Goal: Task Accomplishment & Management: Use online tool/utility

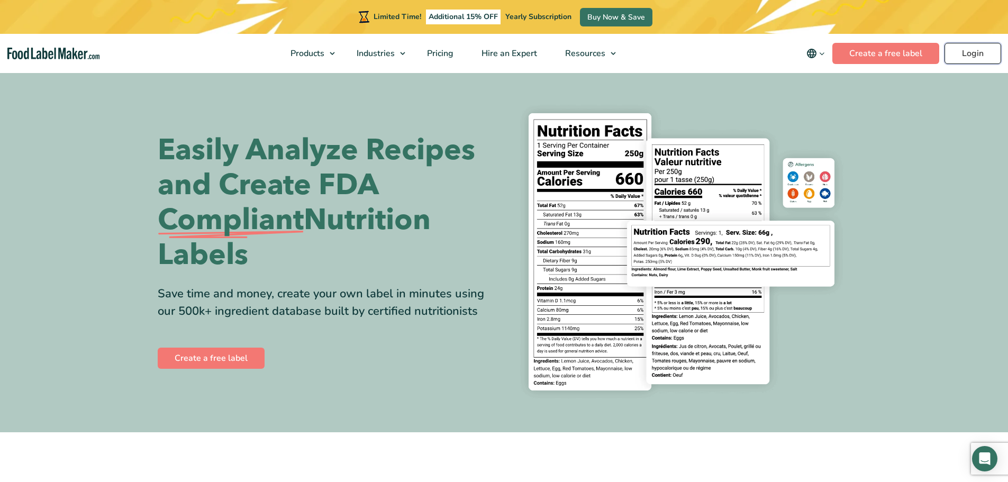
click at [958, 50] on link "Login" at bounding box center [972, 53] width 57 height 21
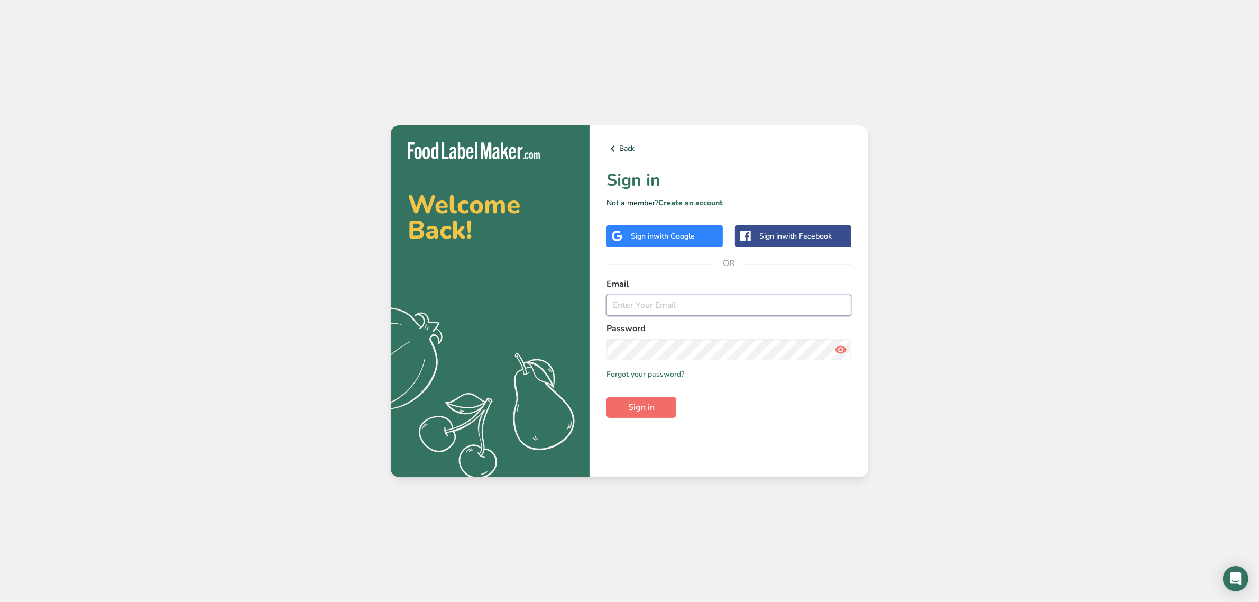
type input "[EMAIL_ADDRESS][DOMAIN_NAME]"
click at [641, 402] on span "Sign in" at bounding box center [641, 407] width 26 height 13
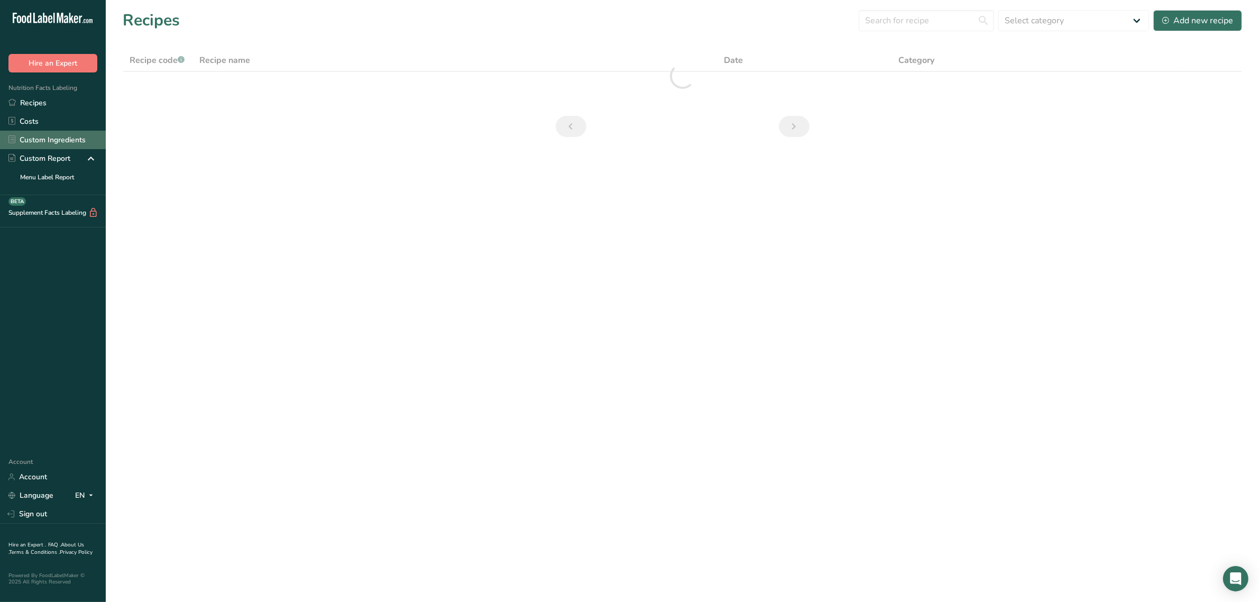
click at [43, 143] on link "Custom Ingredients" at bounding box center [53, 140] width 106 height 19
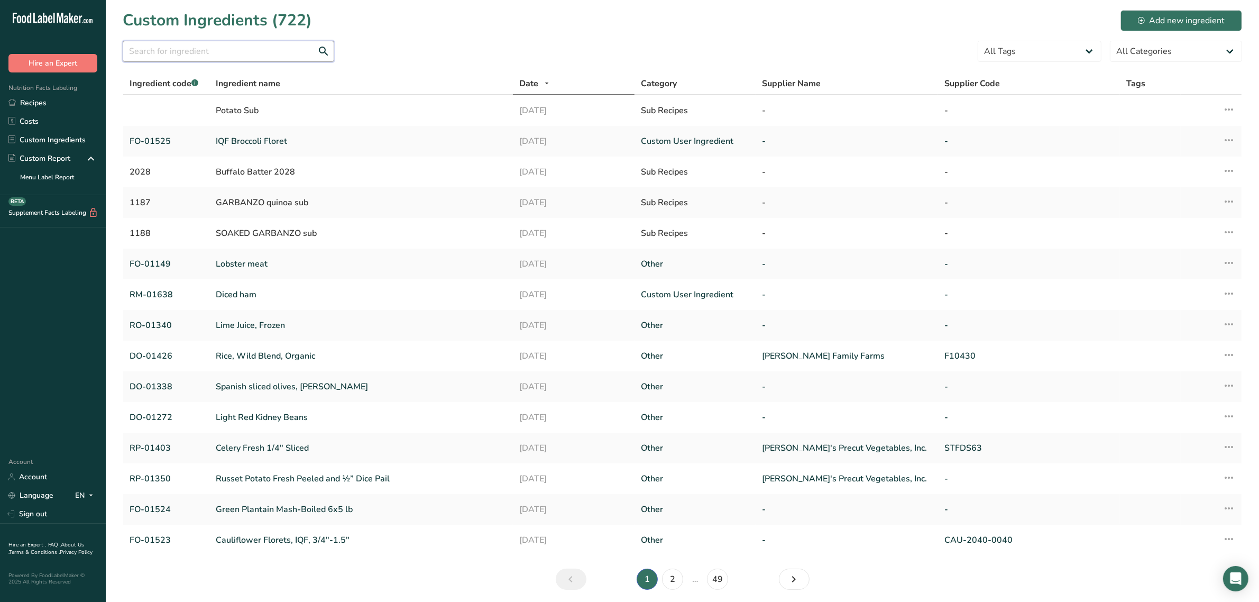
click at [244, 53] on input "text" at bounding box center [229, 51] width 212 height 21
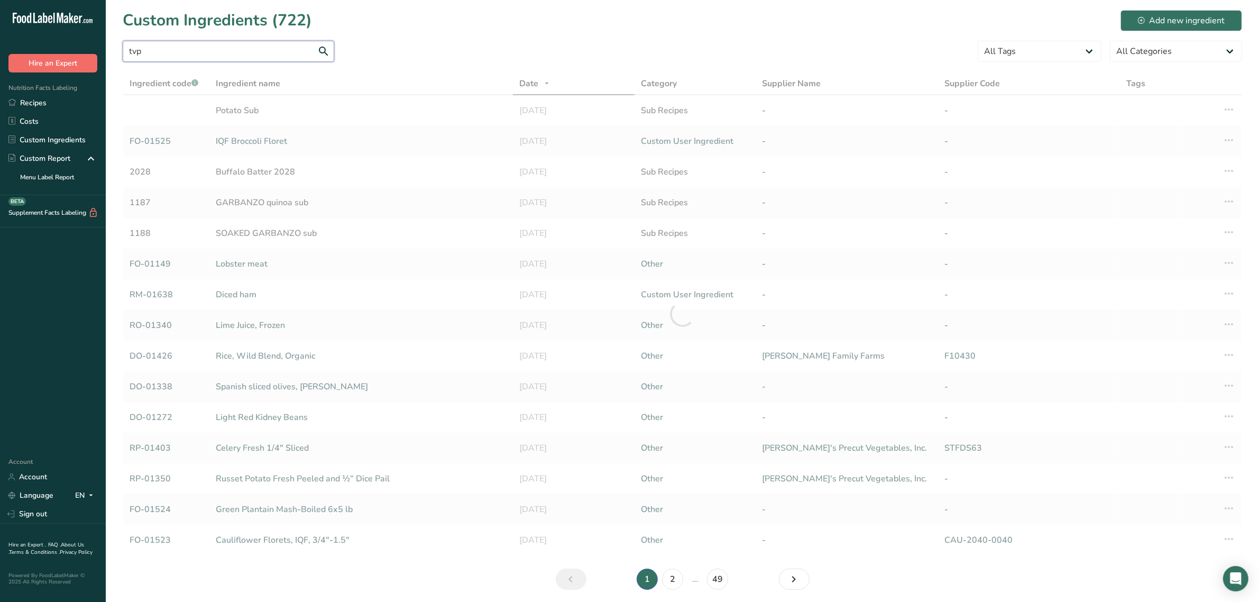
drag, startPoint x: 232, startPoint y: 58, endPoint x: 9, endPoint y: 61, distance: 222.7
click at [9, 61] on div ".a-20{fill:#fff;} Hire an Expert Nutrition Facts Labeling Recipes Costs Custom …" at bounding box center [629, 320] width 1259 height 640
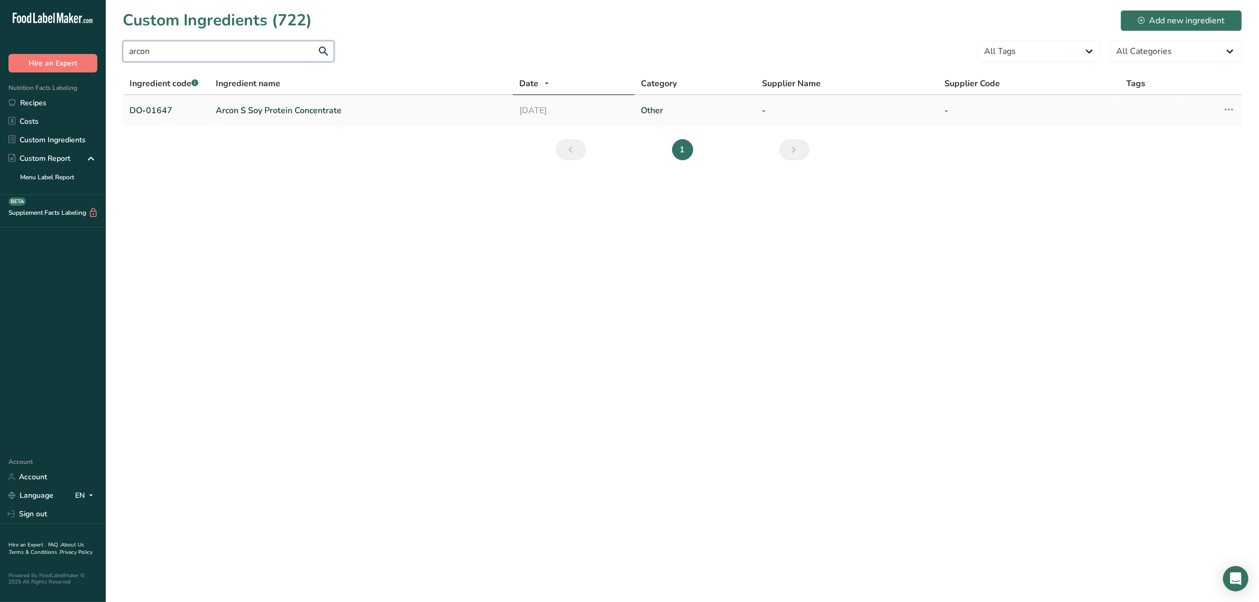
type input "arcon"
click at [295, 110] on link "Arcon S Soy Protein Concentrate" at bounding box center [361, 110] width 291 height 13
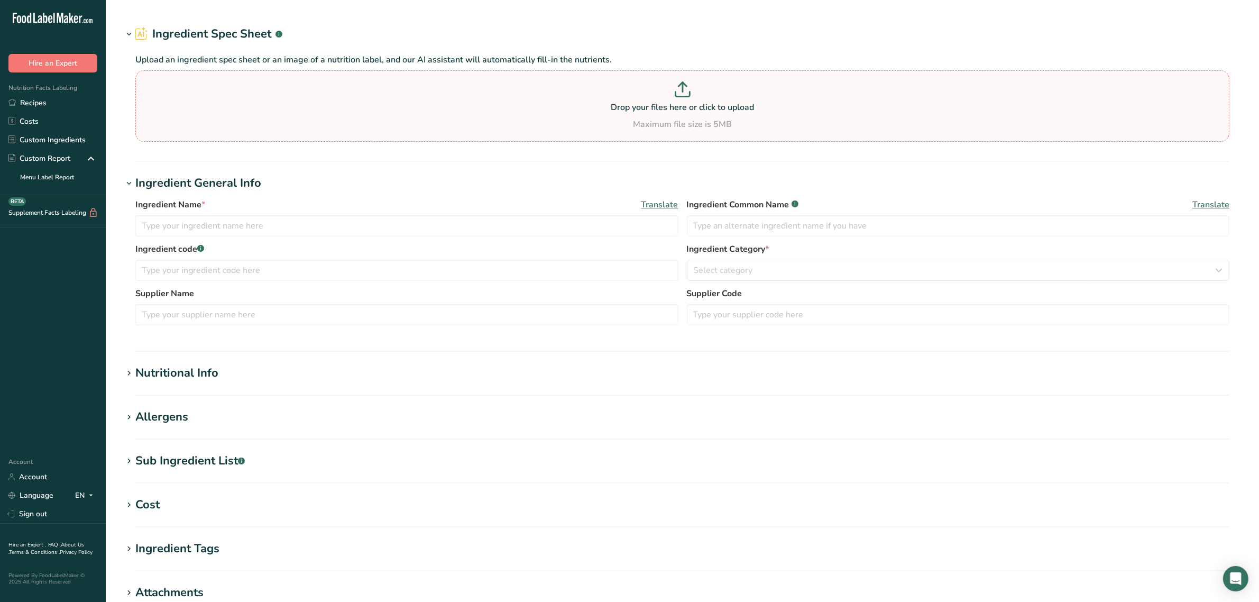
type input "Arcon S Soy Protein Concentrate"
type input "soy protein concentrate"
type input "DO-01647"
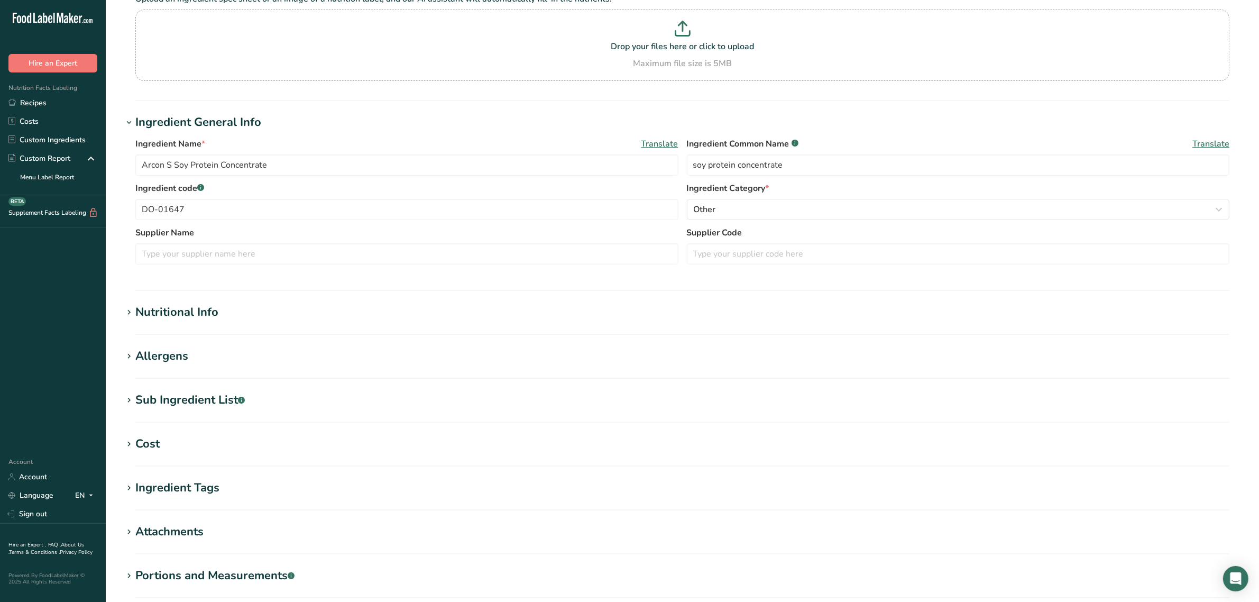
scroll to position [209, 0]
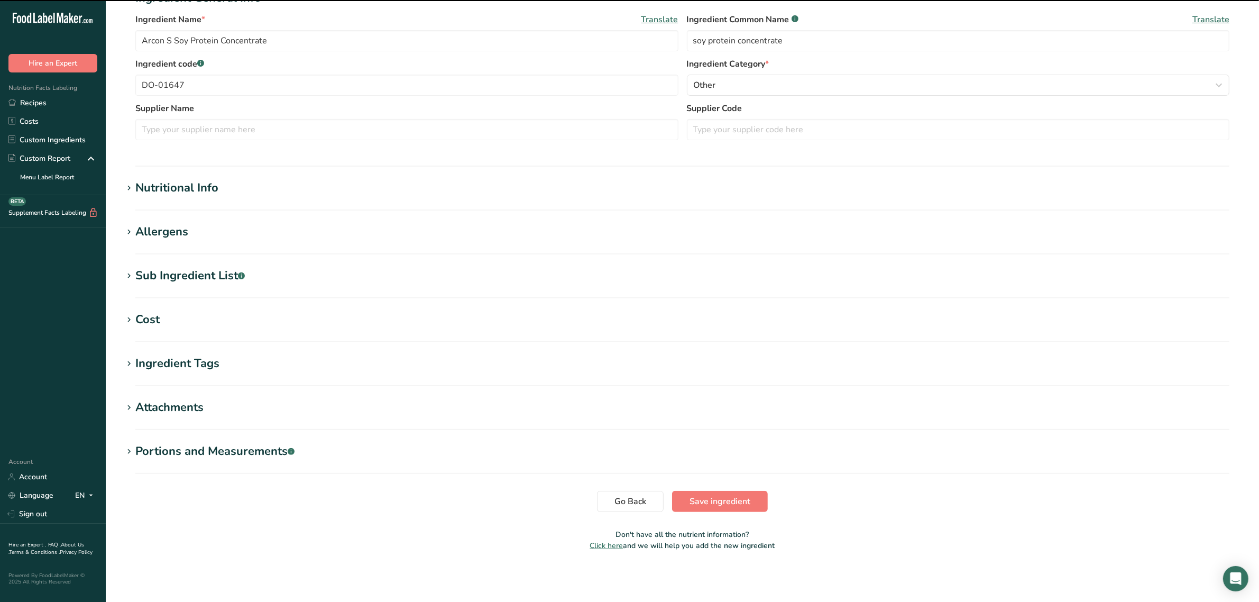
click at [199, 227] on h1 "Allergens" at bounding box center [683, 231] width 1120 height 17
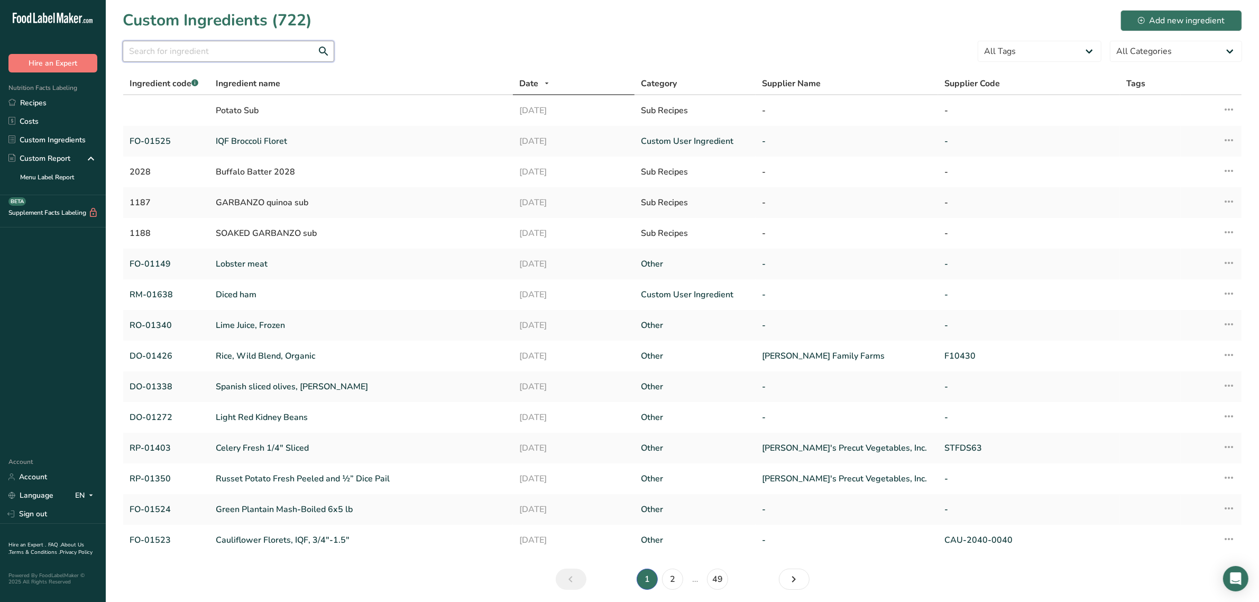
click at [175, 44] on input "text" at bounding box center [229, 51] width 212 height 21
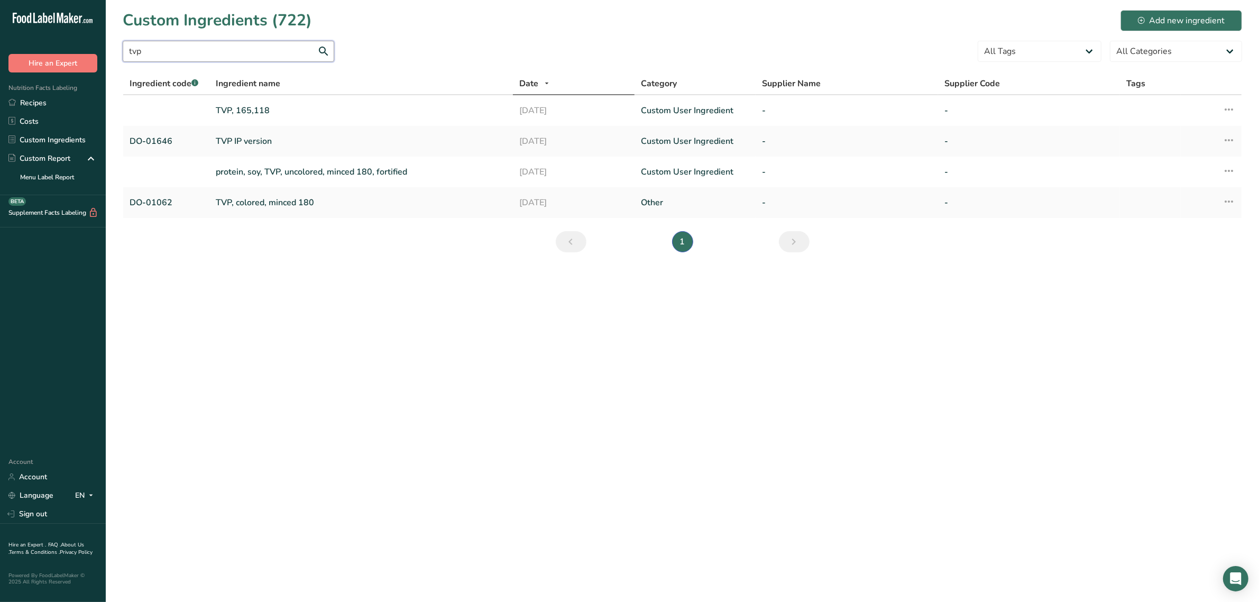
type input "tvp"
click at [242, 107] on link "TVP, 165,118" at bounding box center [361, 110] width 291 height 13
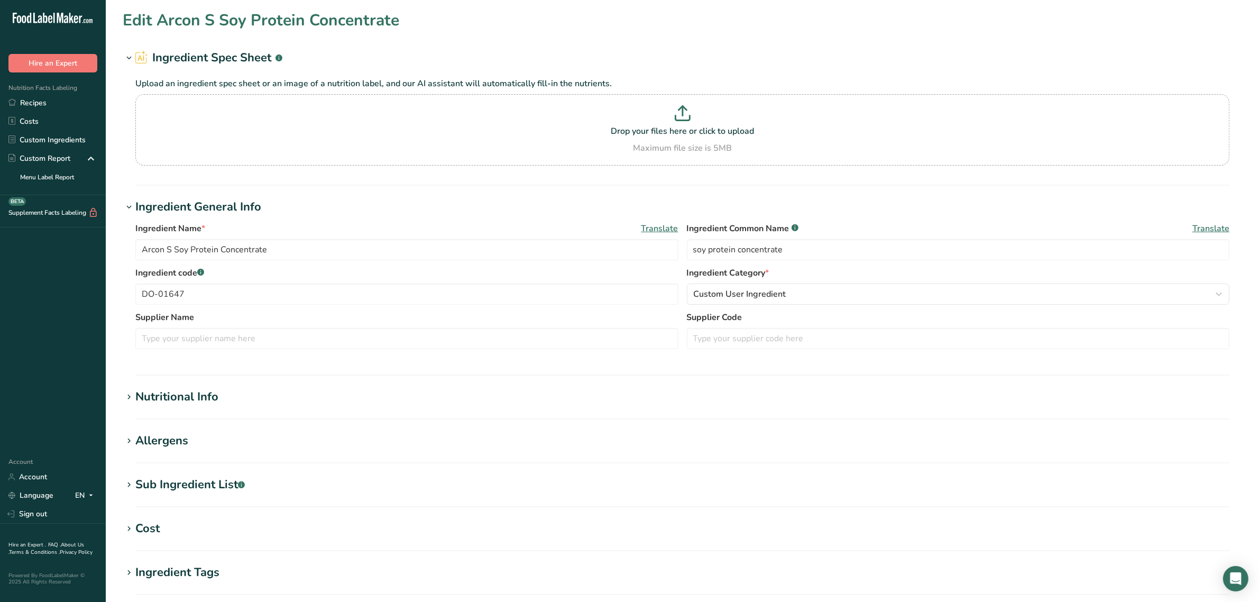
click at [169, 448] on div "Allergens" at bounding box center [161, 440] width 53 height 17
type input "TVP, 165,118"
type input "TVP and Fortified TVP Textured Vegetable Proteins"
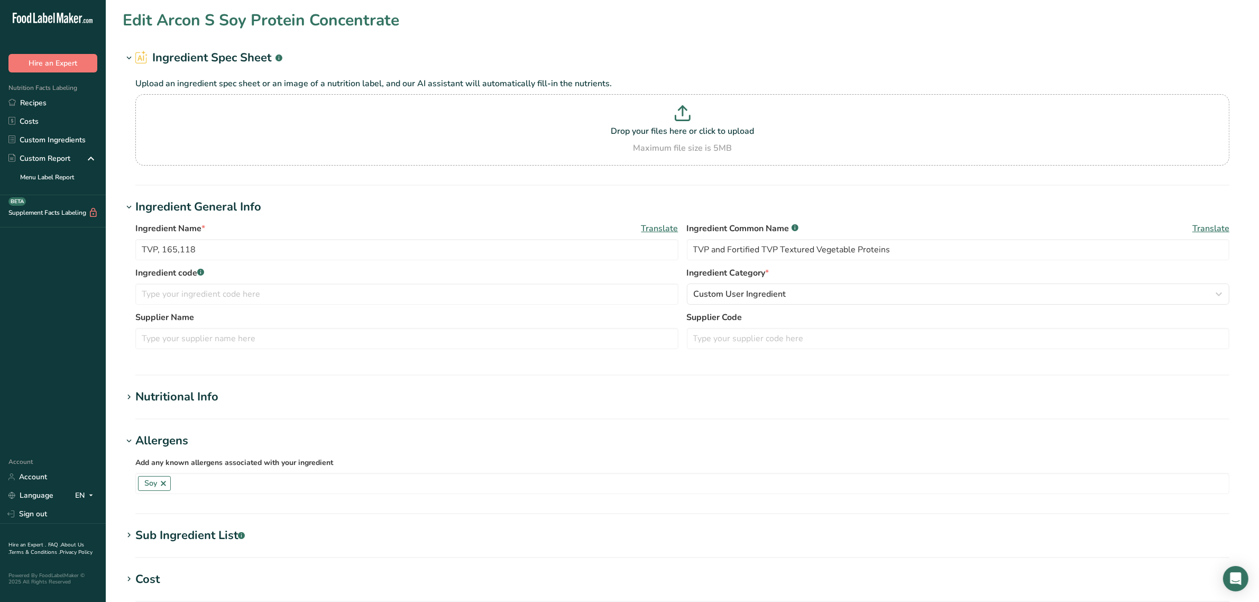
click at [169, 448] on div "Allergens" at bounding box center [161, 440] width 53 height 17
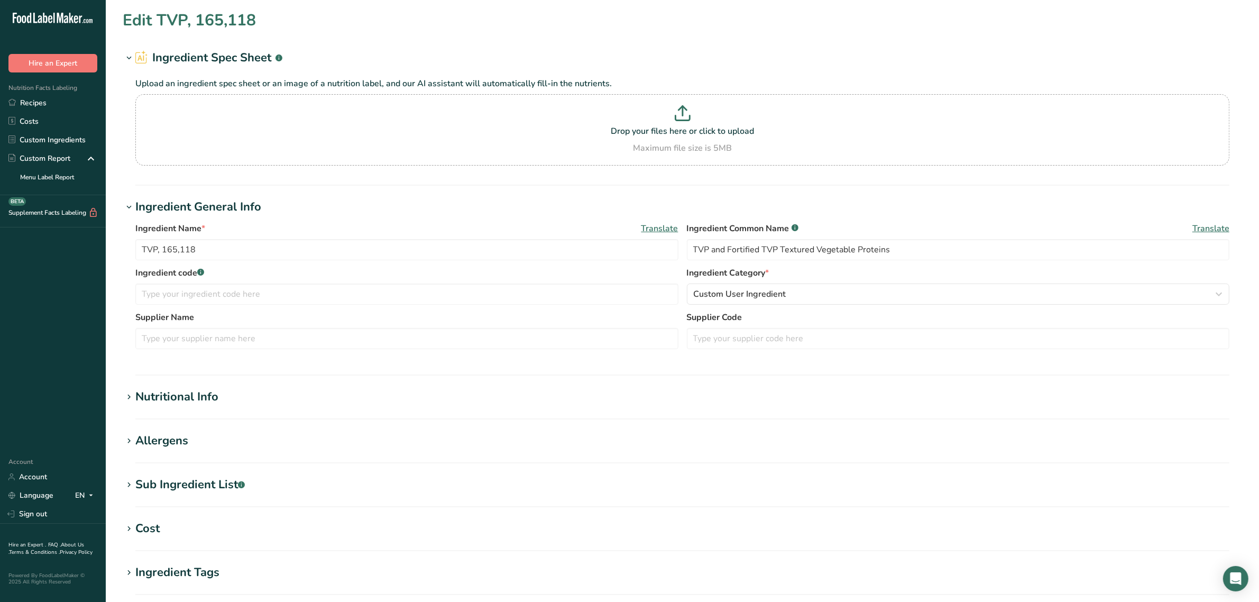
click at [167, 464] on section "Edit TVP, 165,118 Ingredient Spec Sheet .a-a{fill:#347362;}.b-a{fill:#fff;} Upl…" at bounding box center [682, 388] width 1153 height 777
click at [167, 476] on div "Sub Ingredient List .a-a{fill:#347362;}.b-a{fill:#fff;}" at bounding box center [189, 484] width 109 height 17
click at [167, 477] on div "Sub Ingredient List .a-a{fill:#347362;}.b-a{fill:#fff;}" at bounding box center [189, 484] width 109 height 17
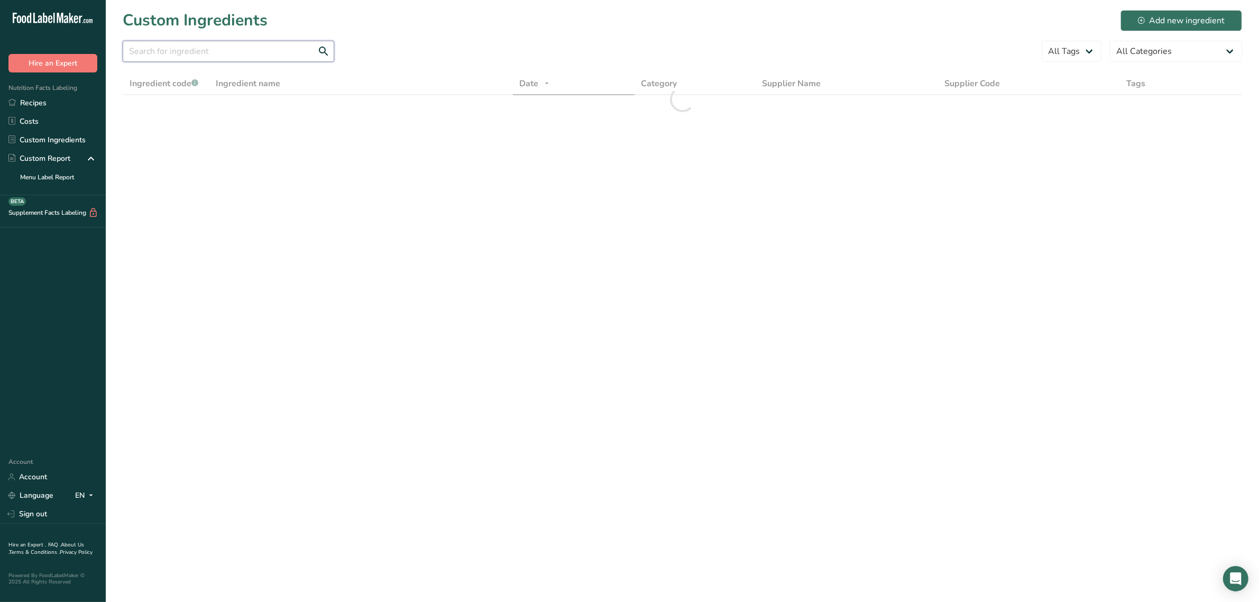
click at [200, 49] on input "text" at bounding box center [229, 51] width 212 height 21
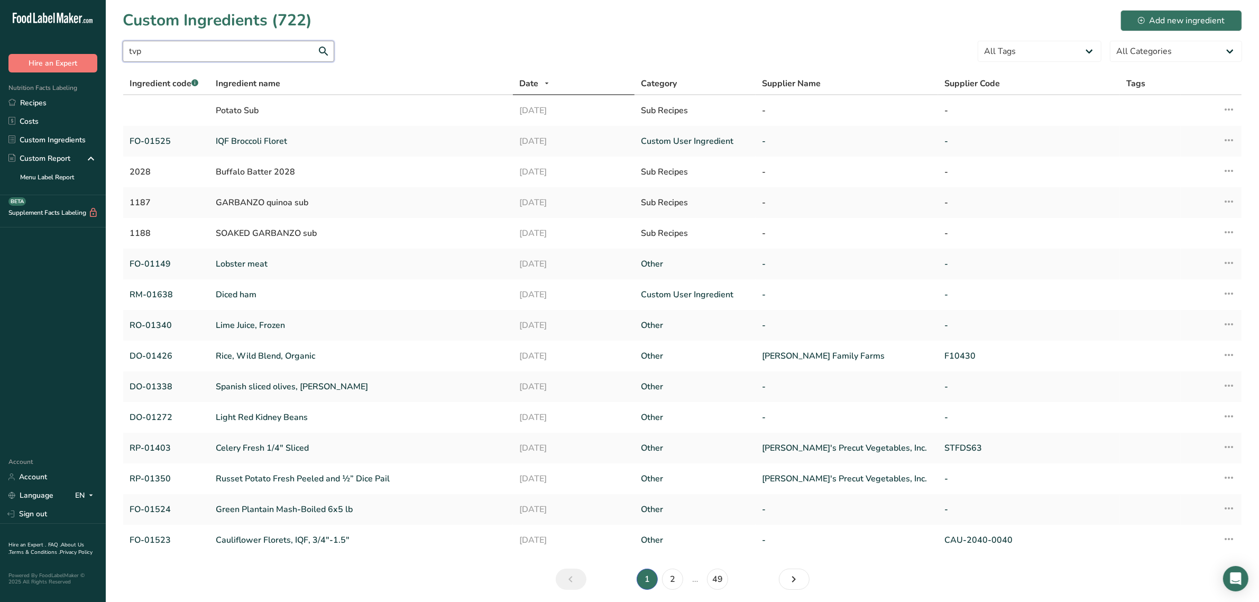
click at [241, 56] on input "tvp" at bounding box center [229, 51] width 212 height 21
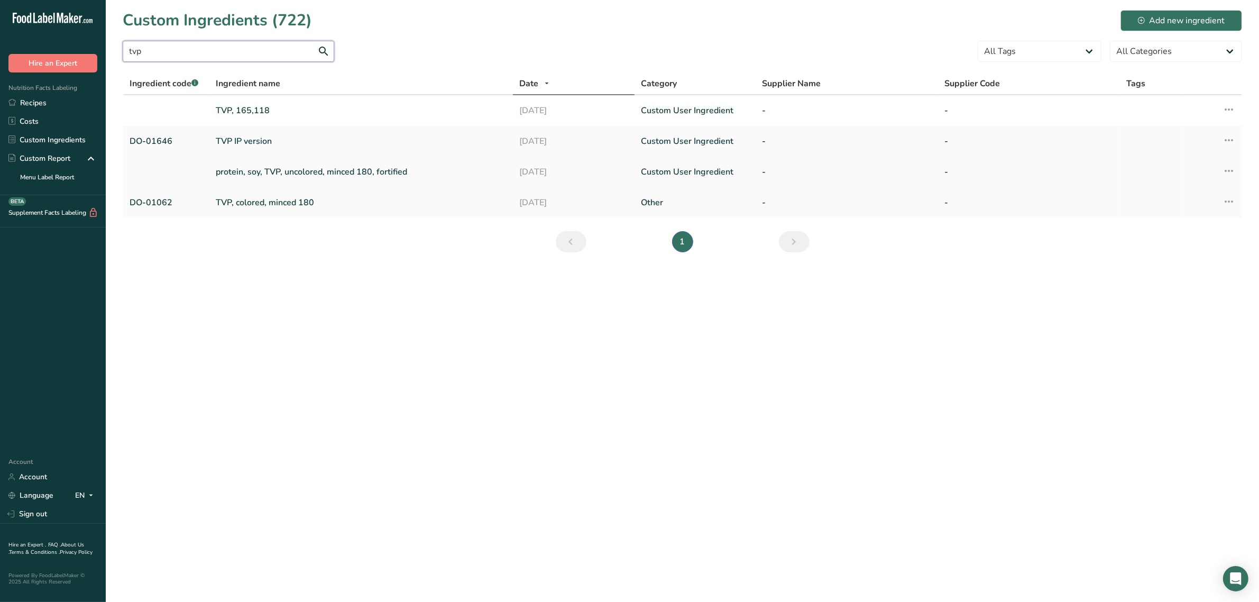
type input "tvp"
click at [250, 173] on link "protein, soy, TVP, uncolored, minced 180, fortified" at bounding box center [361, 172] width 291 height 13
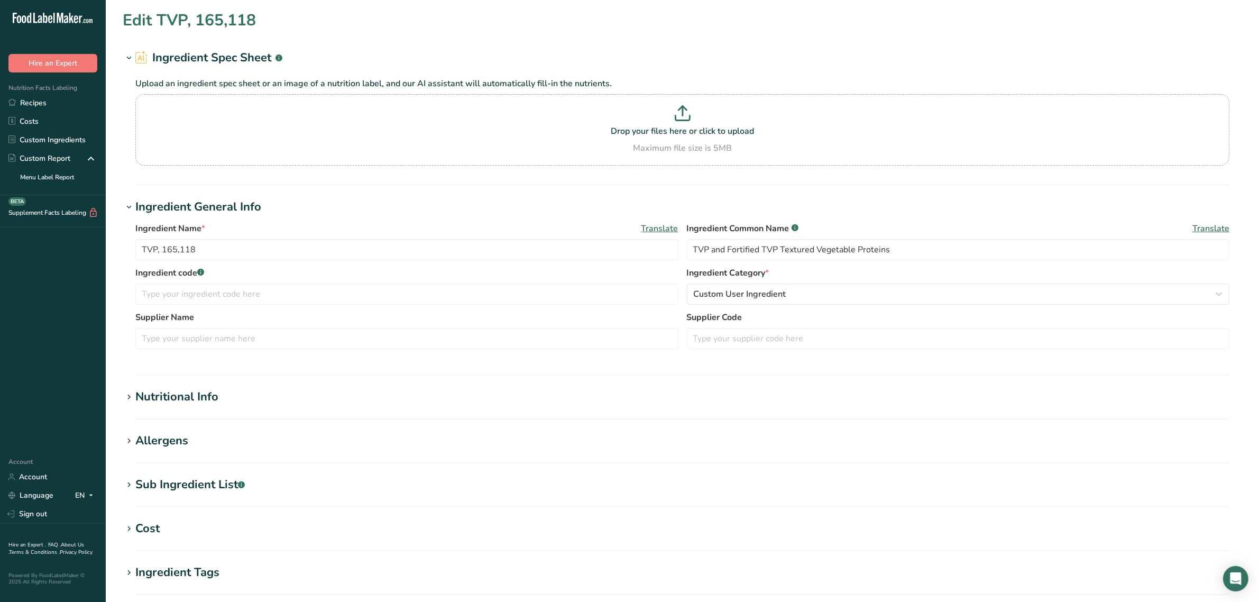
click at [160, 437] on div "Allergens" at bounding box center [161, 440] width 53 height 17
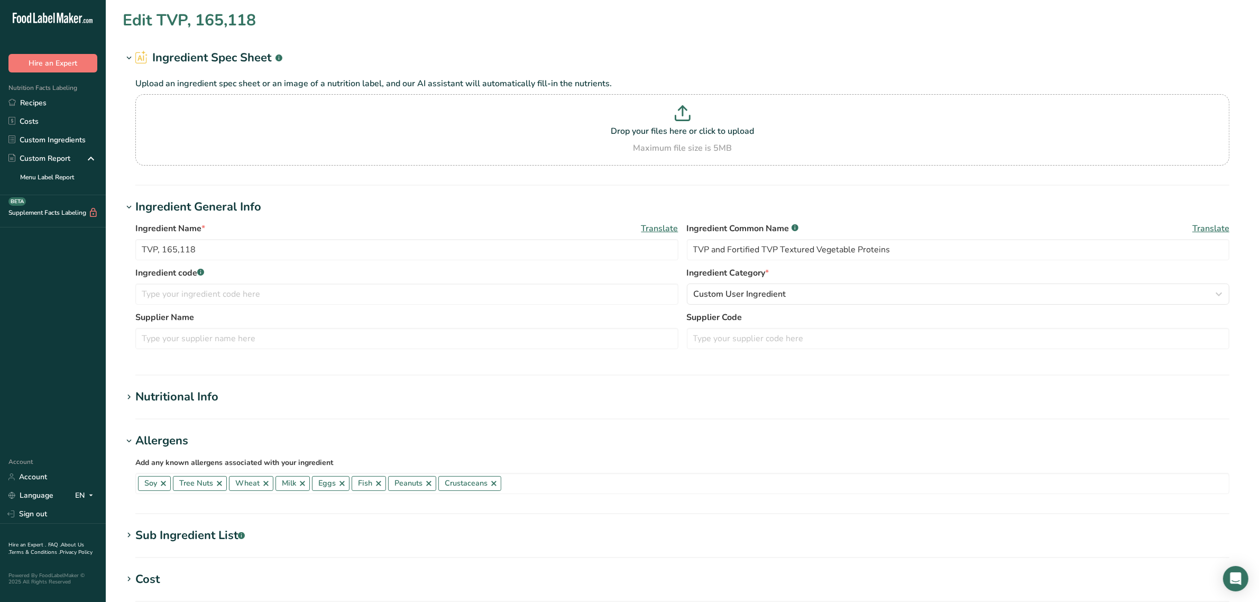
type input "protein, soy, TVP, uncolored, minced 180, fortified"
click at [160, 437] on div "Allergens" at bounding box center [161, 440] width 53 height 17
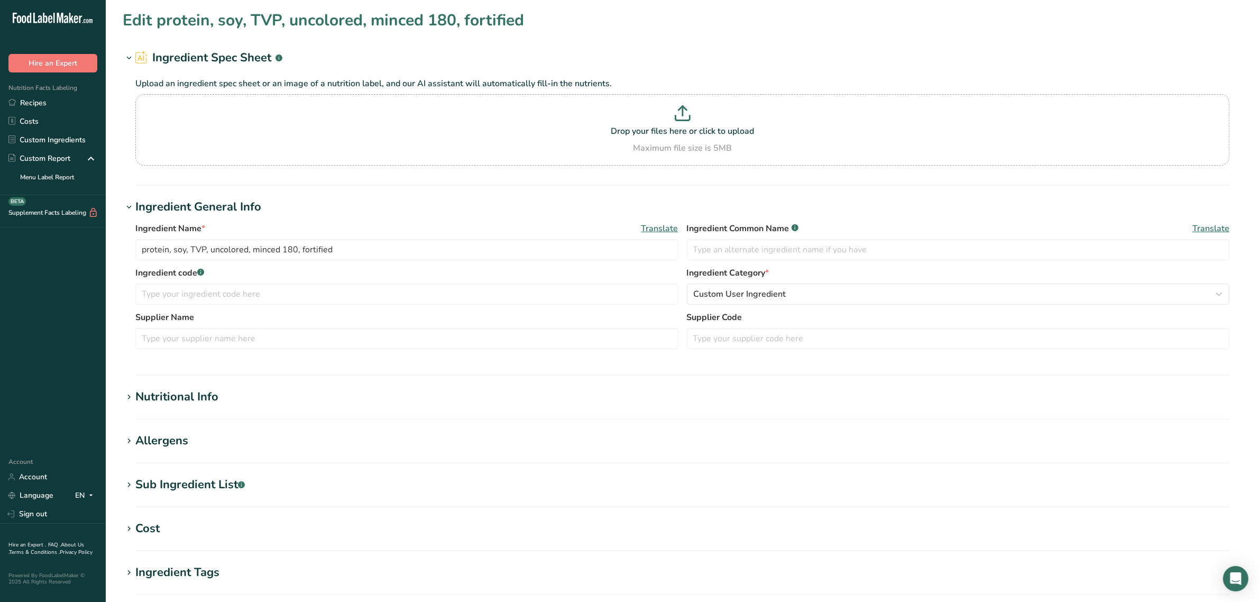
click at [189, 482] on div "Sub Ingredient List .a-a{fill:#347362;}.b-a{fill:#fff;}" at bounding box center [189, 484] width 109 height 17
click at [188, 483] on div "Sub Ingredient List .a-a{fill:#347362;}.b-a{fill:#fff;}" at bounding box center [189, 484] width 109 height 17
click at [176, 441] on div "Allergens" at bounding box center [161, 440] width 53 height 17
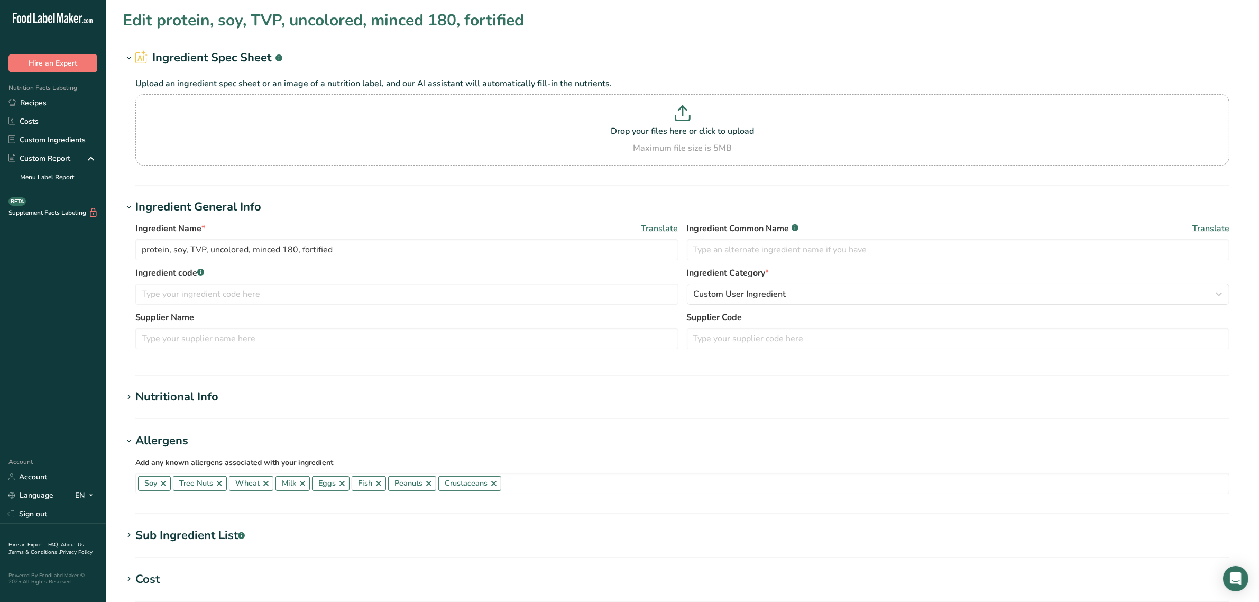
click at [176, 441] on div "Allergens" at bounding box center [161, 440] width 53 height 17
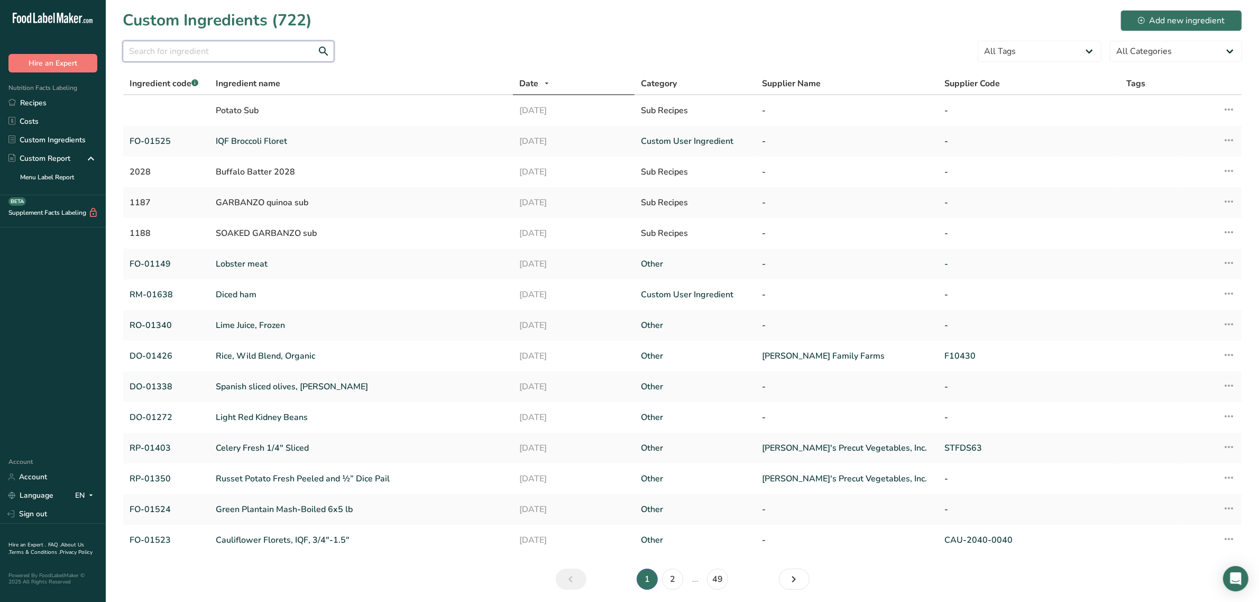
click at [219, 57] on input "text" at bounding box center [229, 51] width 212 height 21
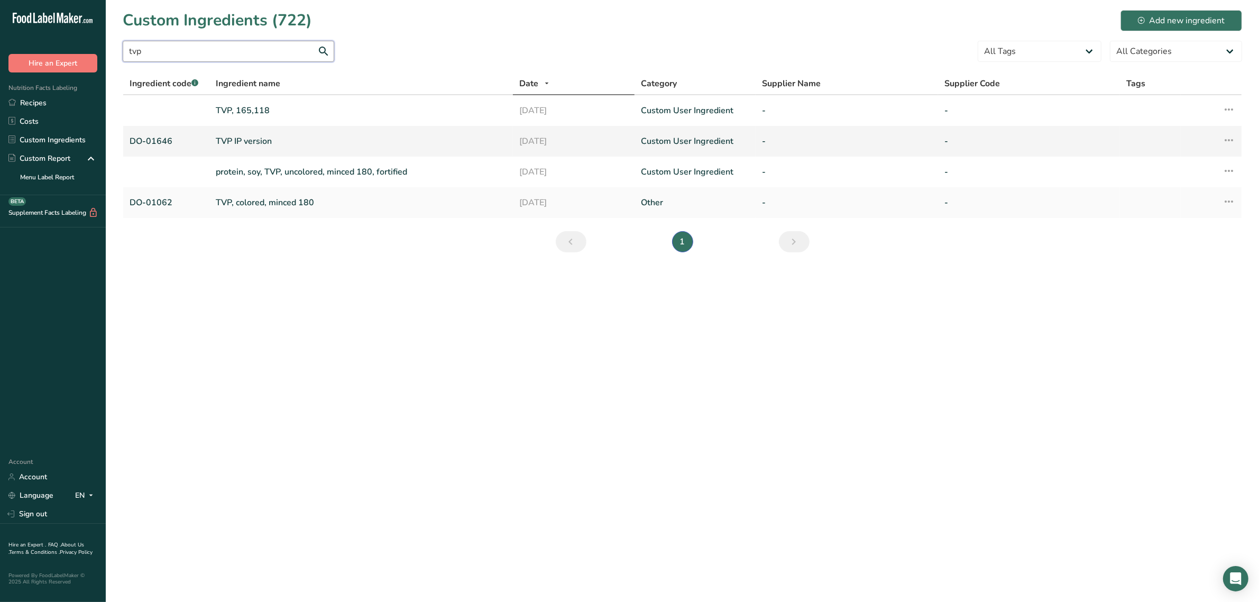
type input "tvp"
click at [250, 135] on link "TVP IP version" at bounding box center [361, 141] width 291 height 13
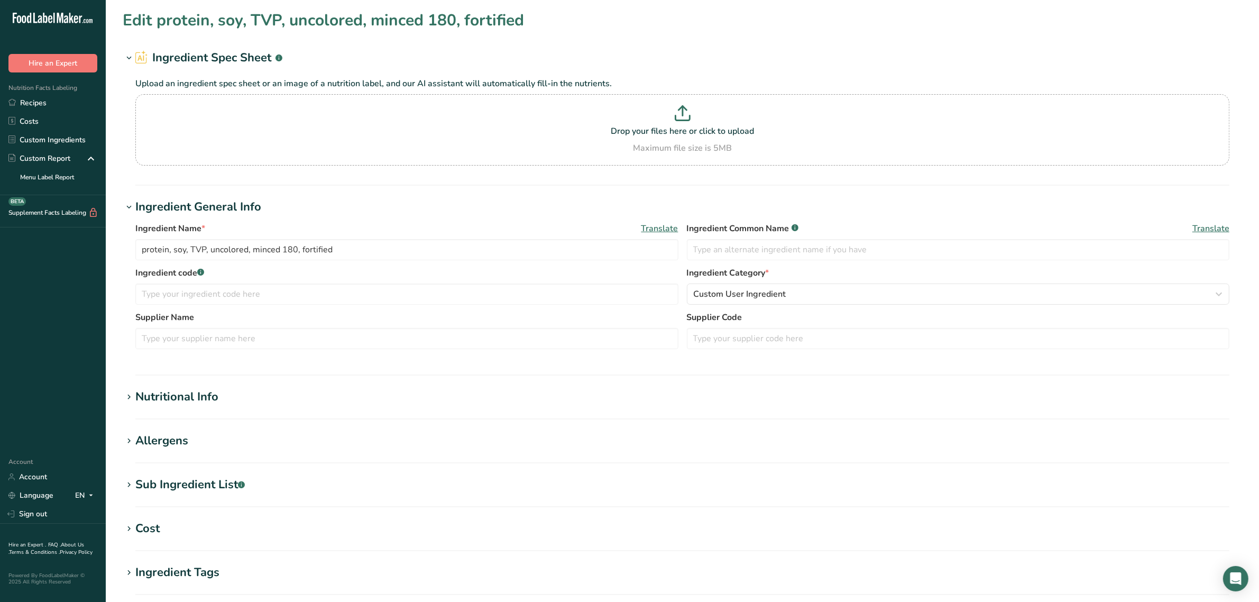
type input "TVP IP version"
type input "textured soy flour"
type input "DO-01646"
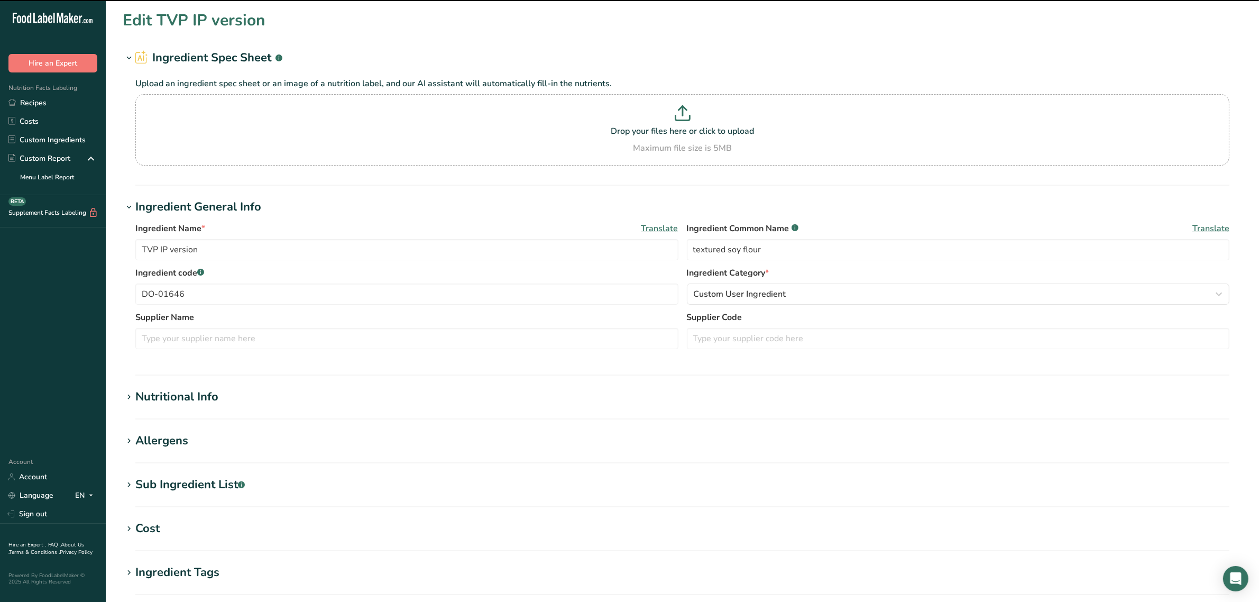
click at [196, 442] on h1 "Allergens" at bounding box center [683, 440] width 1120 height 17
click at [188, 442] on h1 "Allergens" at bounding box center [683, 440] width 1120 height 17
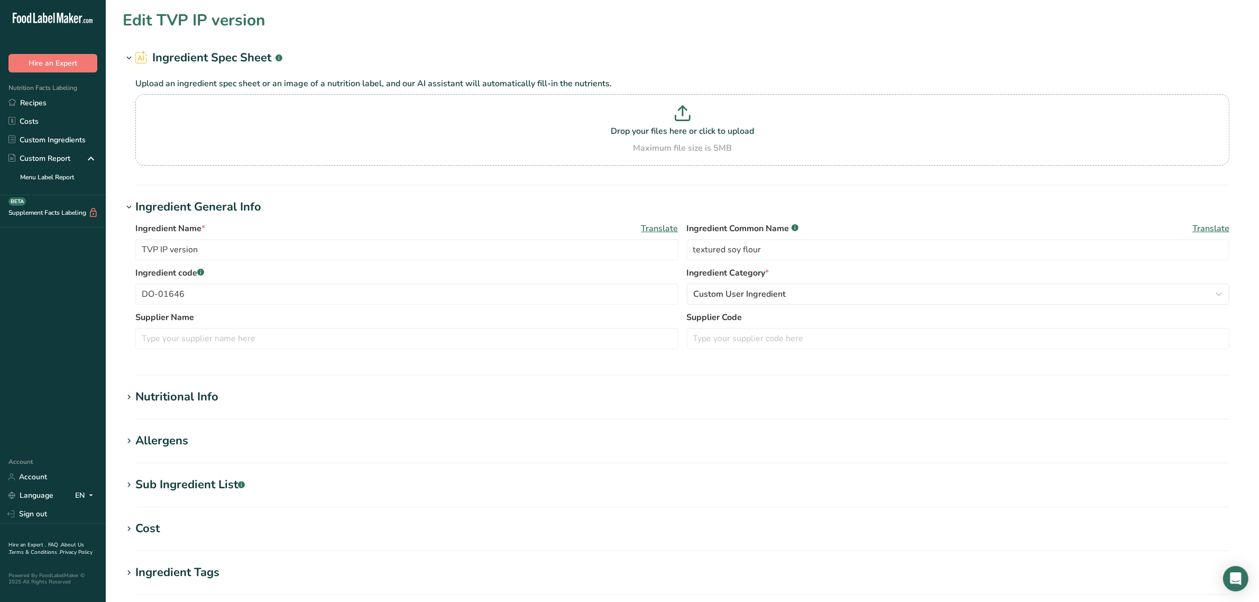
click at [184, 477] on div "Sub Ingredient List .a-a{fill:#347362;}.b-a{fill:#fff;}" at bounding box center [189, 484] width 109 height 17
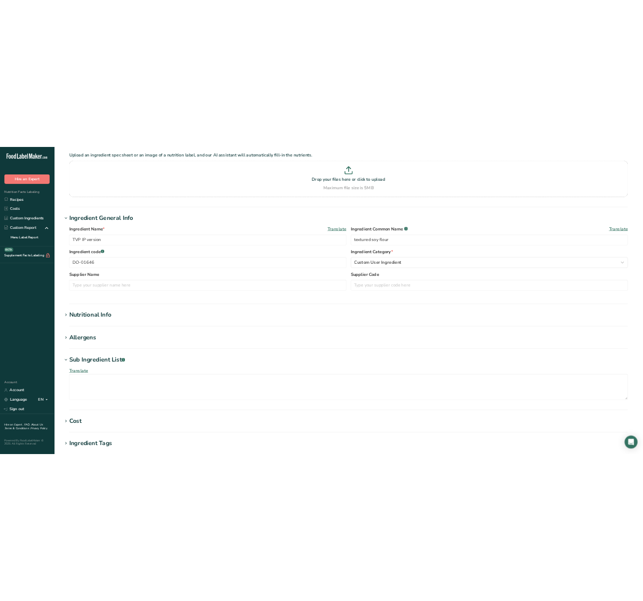
scroll to position [198, 0]
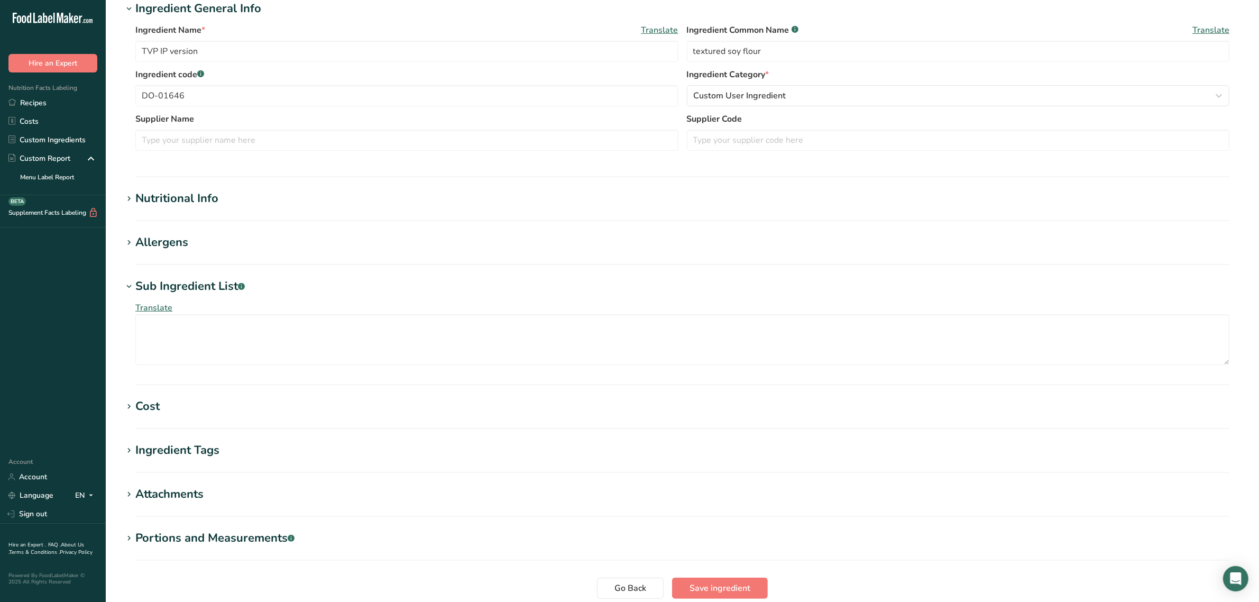
click at [194, 195] on div "Nutritional Info" at bounding box center [176, 198] width 83 height 17
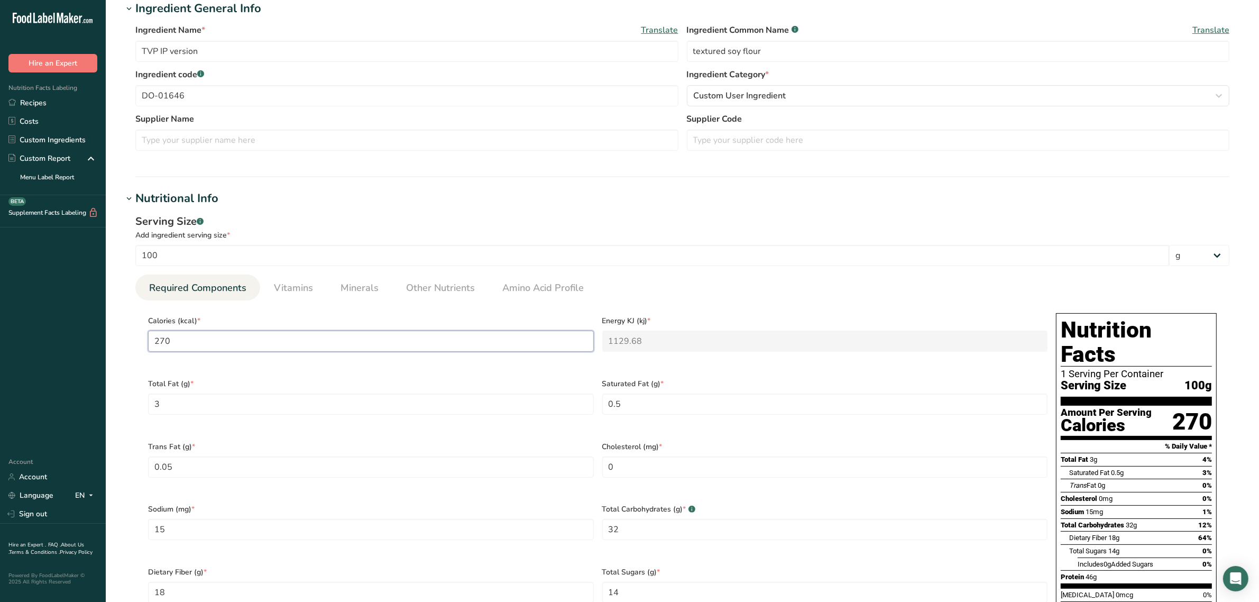
drag, startPoint x: 205, startPoint y: 340, endPoint x: 86, endPoint y: 339, distance: 118.5
click at [86, 339] on div ".a-20{fill:#fff;} Hire an Expert Nutrition Facts Labeling Recipes Costs Custom …" at bounding box center [629, 492] width 1259 height 1380
type input "2"
type KJ "8.4"
type input "29"
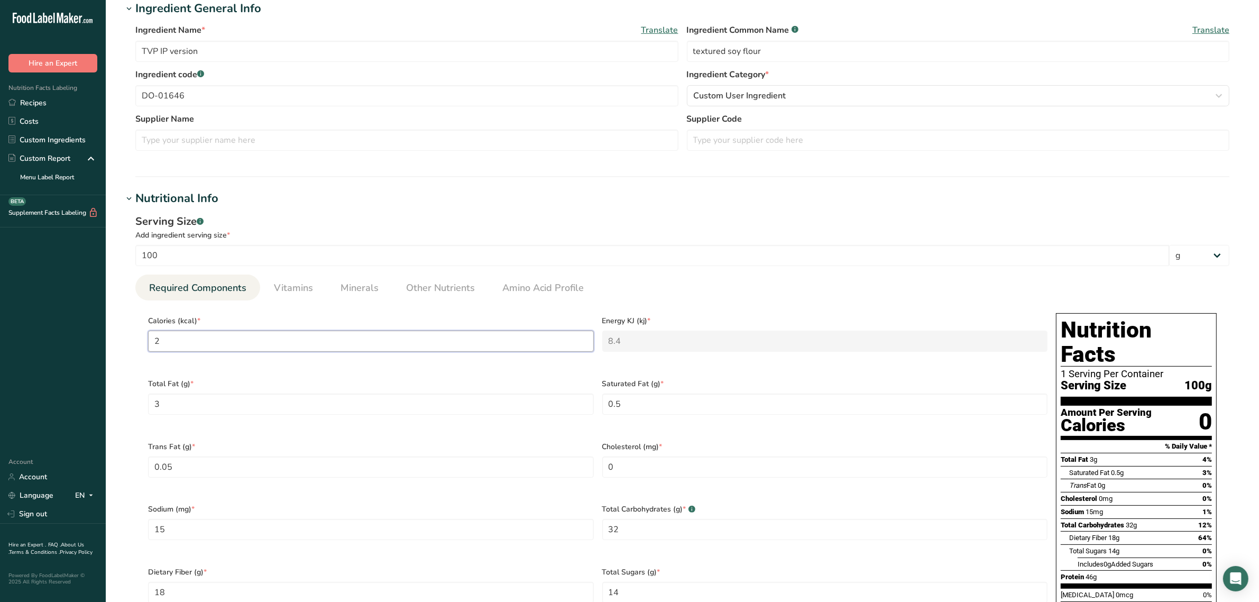
type KJ "121.3"
type input "290"
type KJ "1213.4"
type input "290"
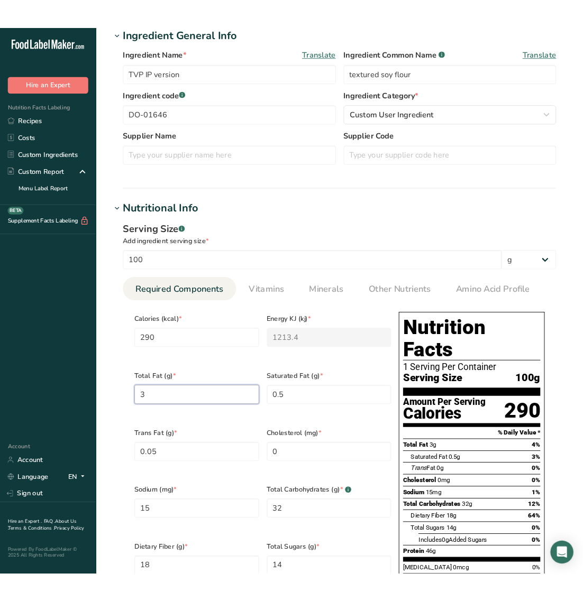
scroll to position [210, 0]
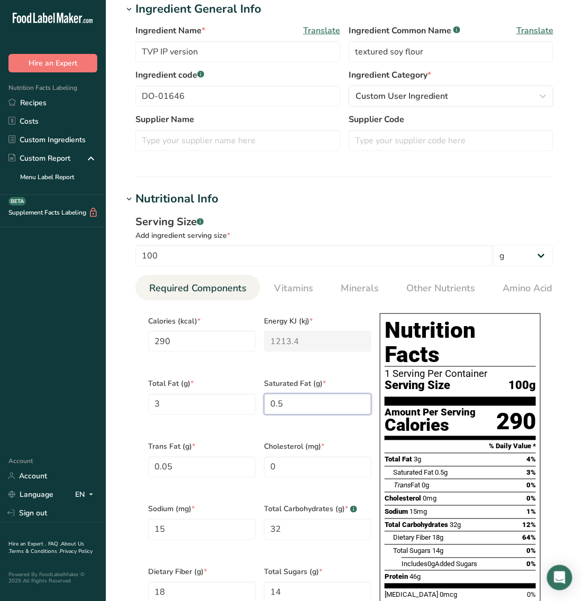
click at [310, 403] on Fat "0.5" at bounding box center [317, 404] width 107 height 21
type Fat "0.7"
click at [221, 465] on Fat "0.05" at bounding box center [201, 467] width 107 height 21
click at [199, 459] on Fat "0.05" at bounding box center [201, 467] width 107 height 21
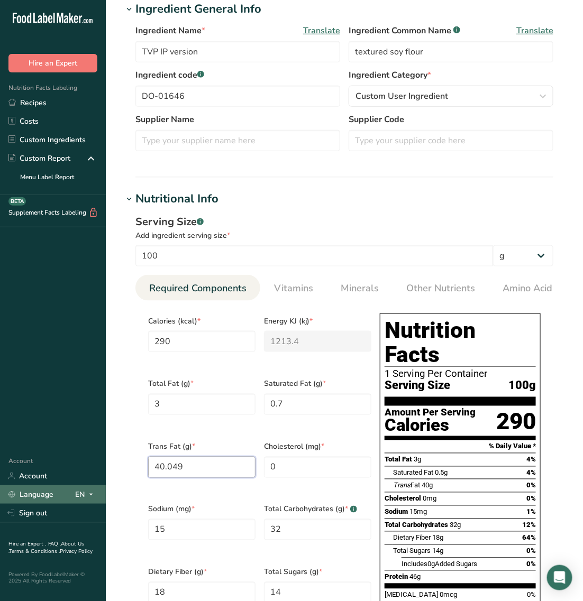
drag, startPoint x: 199, startPoint y: 459, endPoint x: 30, endPoint y: 490, distance: 172.6
click at [30, 499] on div ".a-20{fill:#fff;} Hire an Expert Nutrition Facts Labeling Recipes Costs Custom …" at bounding box center [291, 486] width 583 height 1393
type Fat "0.049"
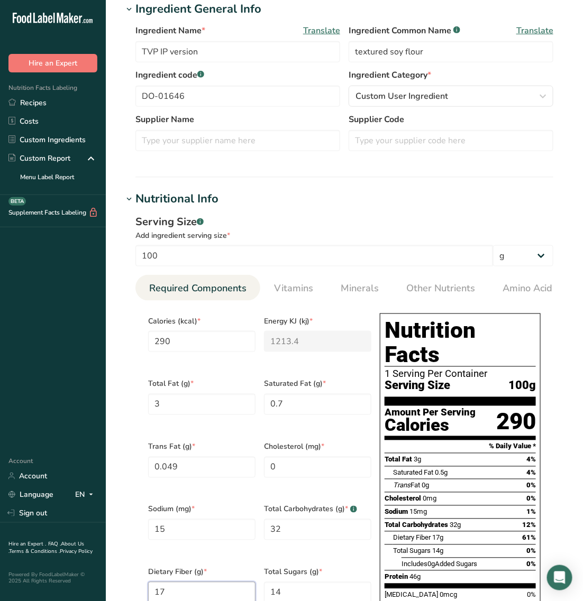
type Fiber "17"
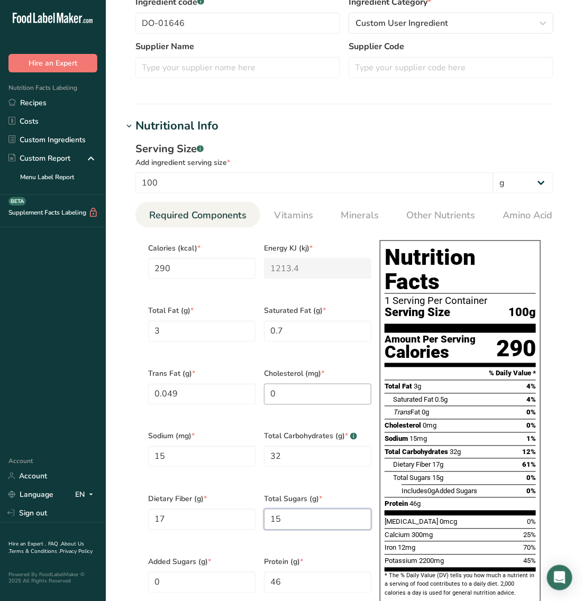
scroll to position [343, 0]
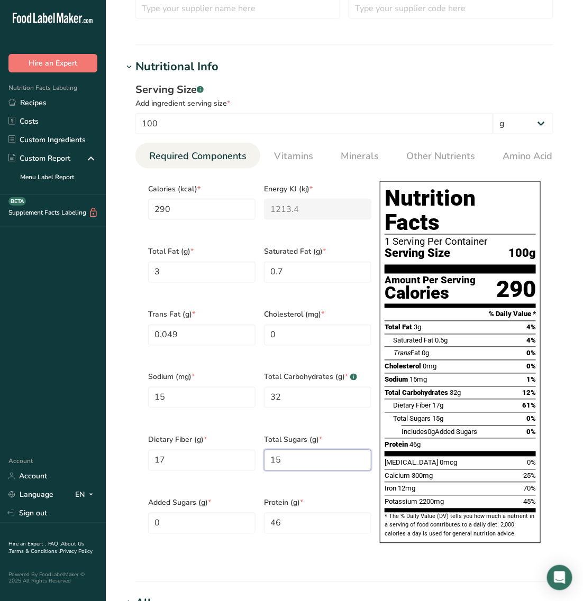
type Sugars "15"
type input "50"
click at [292, 160] on span "Vitamins" at bounding box center [293, 156] width 39 height 14
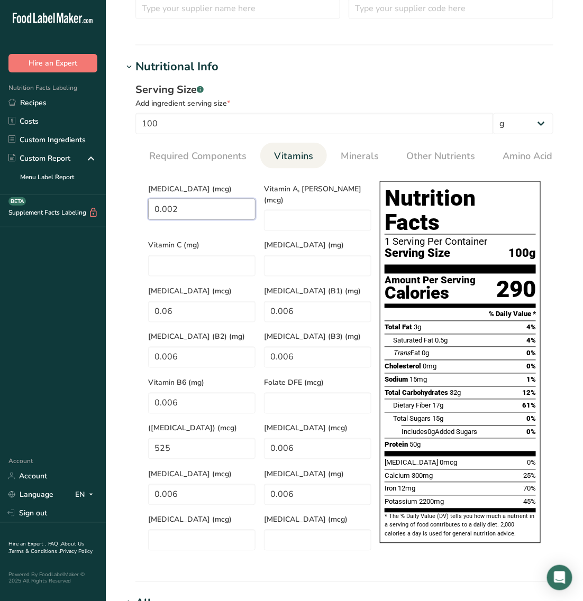
drag, startPoint x: 51, startPoint y: 255, endPoint x: 24, endPoint y: 249, distance: 27.8
click at [24, 249] on div ".a-20{fill:#fff;} Hire an Expert Nutrition Facts Labeling Recipes Costs Custom …" at bounding box center [291, 353] width 583 height 1393
type D "0"
type K "0"
type \(B1\) "0"
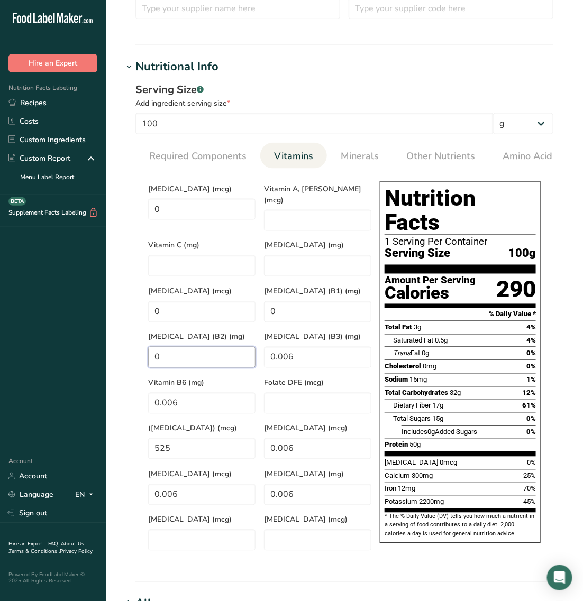
type \(B2\) "0"
type \(B3\) "0"
type B6 "0"
type Acid\) "0"
type B12 "0"
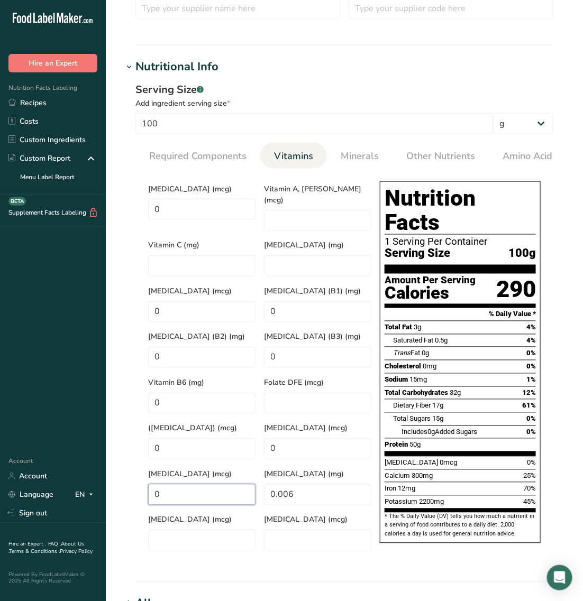
type input "0"
type acid "0"
click at [186, 205] on D "0" at bounding box center [201, 209] width 107 height 21
click at [461, 162] on span "Other Nutrients" at bounding box center [440, 156] width 69 height 14
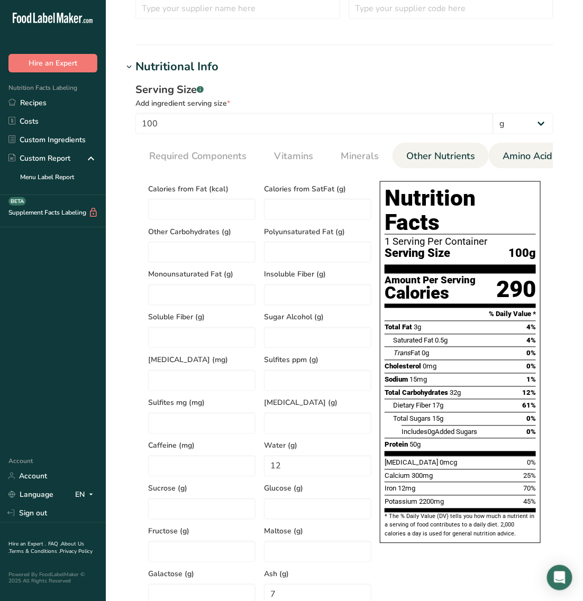
click at [514, 160] on span "Amino Acid Profile" at bounding box center [542, 156] width 81 height 14
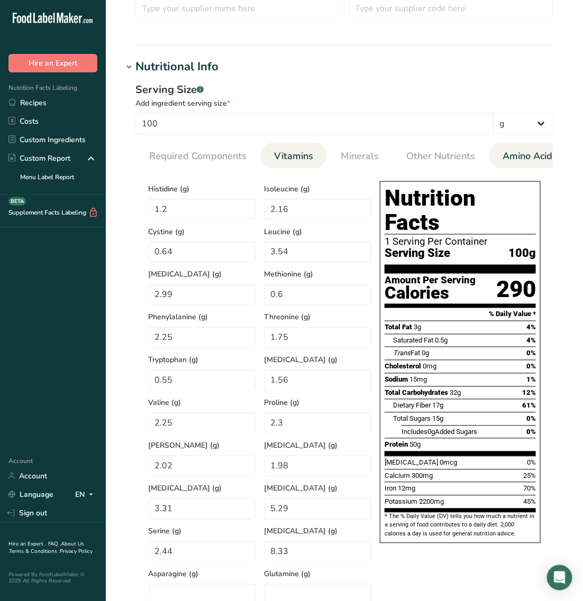
click at [289, 162] on span "Vitamins" at bounding box center [293, 156] width 39 height 14
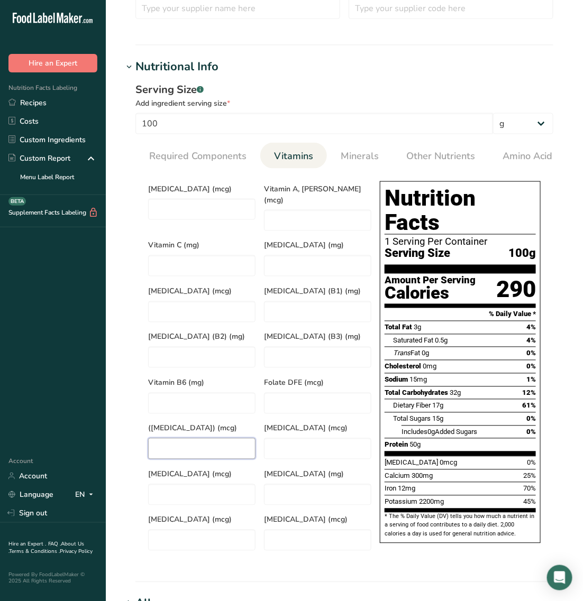
click at [209, 438] on Acid\) "number" at bounding box center [201, 448] width 107 height 21
type Acid\) "300"
click at [350, 162] on span "Minerals" at bounding box center [360, 156] width 38 height 14
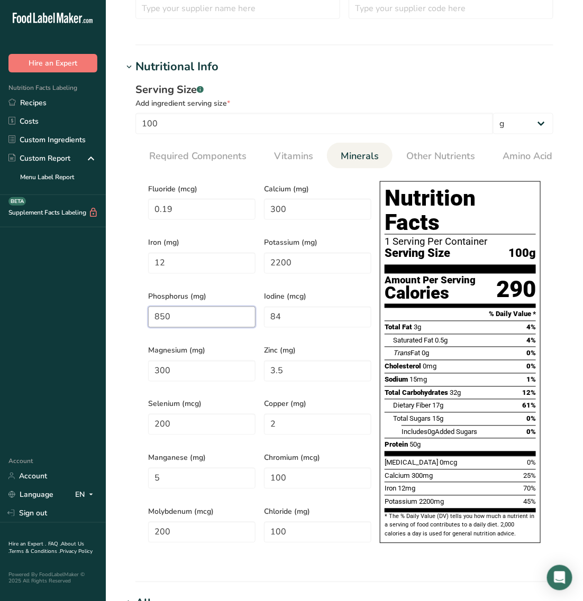
drag, startPoint x: 183, startPoint y: 315, endPoint x: 49, endPoint y: 305, distance: 134.7
click at [49, 305] on div ".a-20{fill:#fff;} Hire an Expert Nutrition Facts Labeling Recipes Costs Custom …" at bounding box center [291, 353] width 583 height 1393
type input "0"
type input "750"
drag, startPoint x: 291, startPoint y: 416, endPoint x: 226, endPoint y: 403, distance: 65.8
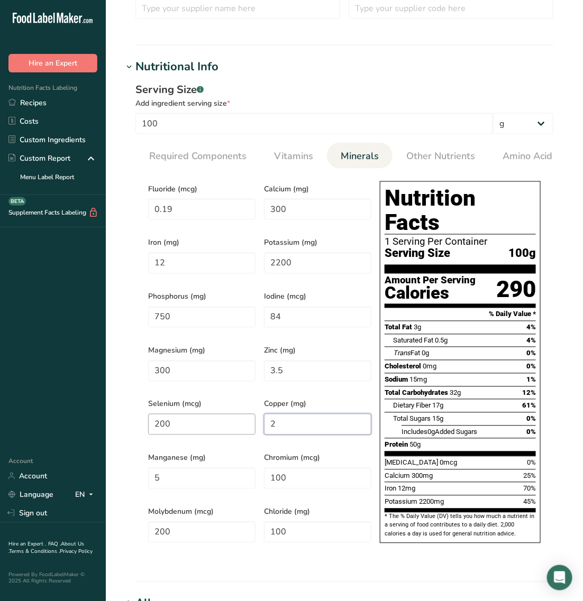
click at [226, 403] on div "Fluoride (mcg) 0.19 Calcium (mg) 300 Iron (mg) 12 Potassium (mg) 2200 Phosphoru…" at bounding box center [260, 365] width 232 height 377
type input "0.19"
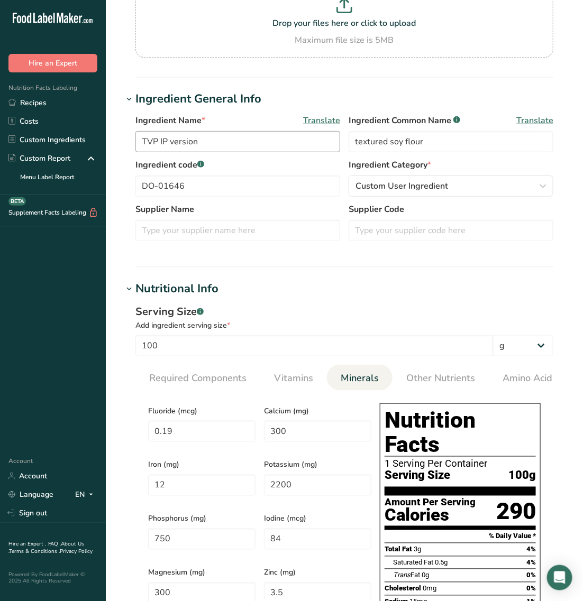
scroll to position [264, 0]
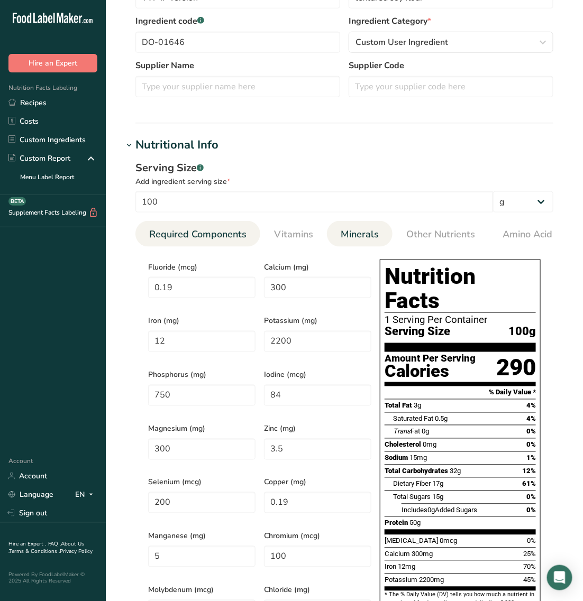
click at [162, 235] on span "Required Components" at bounding box center [197, 234] width 97 height 14
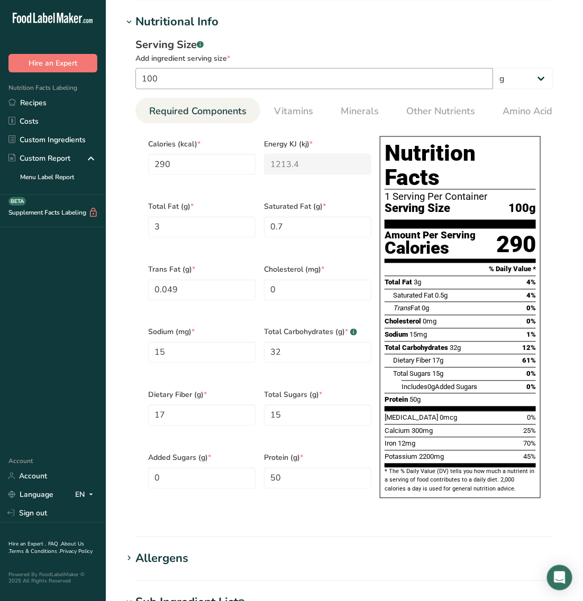
scroll to position [397, 0]
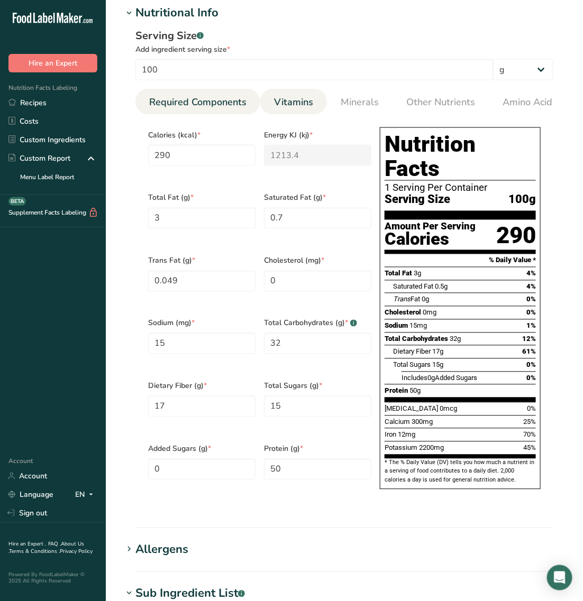
click at [270, 102] on link "Vitamins" at bounding box center [294, 102] width 48 height 27
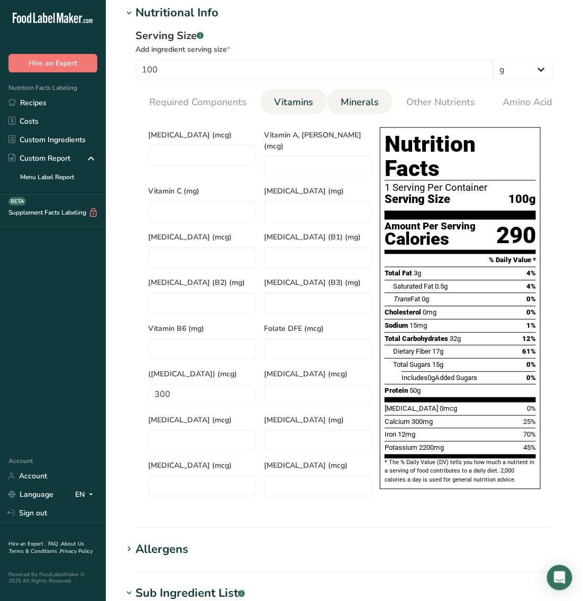
click at [349, 99] on span "Minerals" at bounding box center [360, 102] width 38 height 14
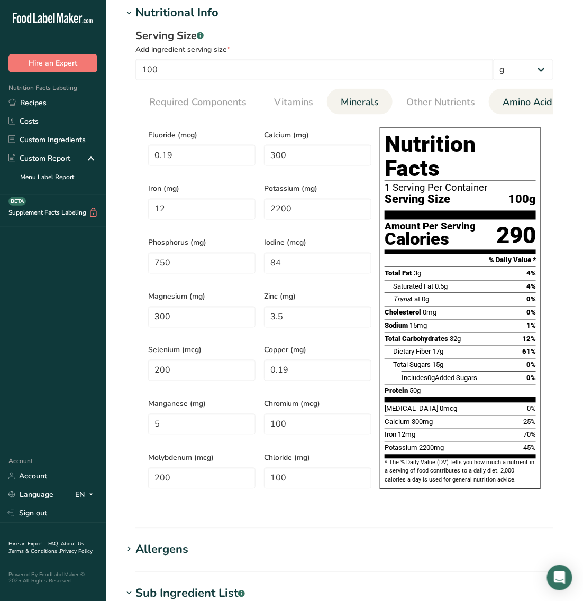
click at [502, 98] on span "Amino Acid Profile" at bounding box center [542, 102] width 81 height 14
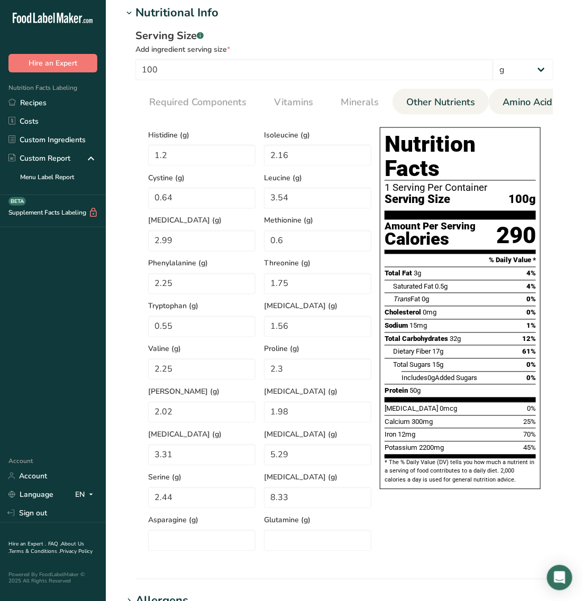
click at [416, 99] on span "Other Nutrients" at bounding box center [440, 102] width 69 height 14
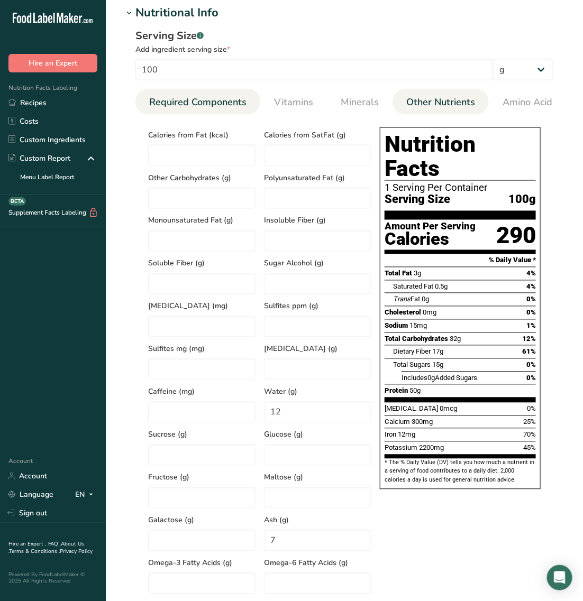
click at [192, 96] on span "Required Components" at bounding box center [197, 102] width 97 height 14
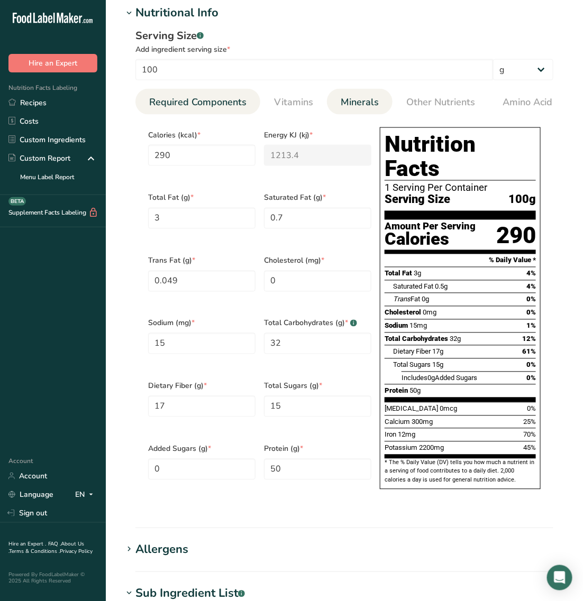
click at [350, 94] on link "Minerals" at bounding box center [359, 102] width 47 height 27
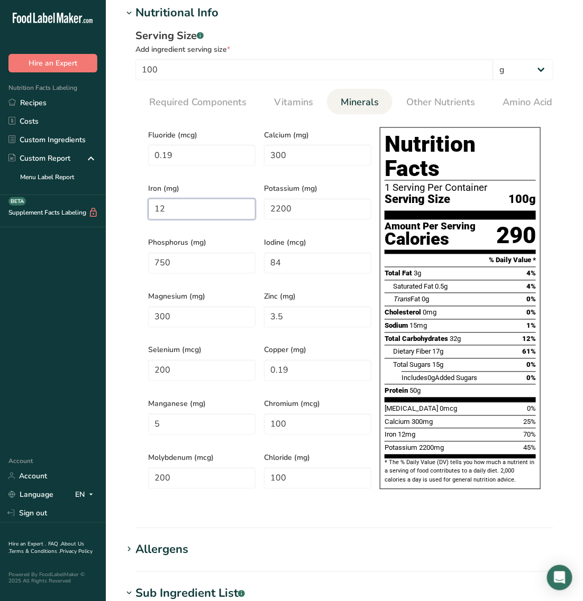
click at [190, 199] on input "12" at bounding box center [201, 209] width 107 height 21
drag, startPoint x: 190, startPoint y: 199, endPoint x: 139, endPoint y: 214, distance: 53.4
click at [139, 214] on section "Calories (kcal) * 290 Energy KJ (kj) * 1213.4 Total Fat (g) * 3 Saturated Fat (…" at bounding box center [344, 312] width 418 height 394
type input "7.5"
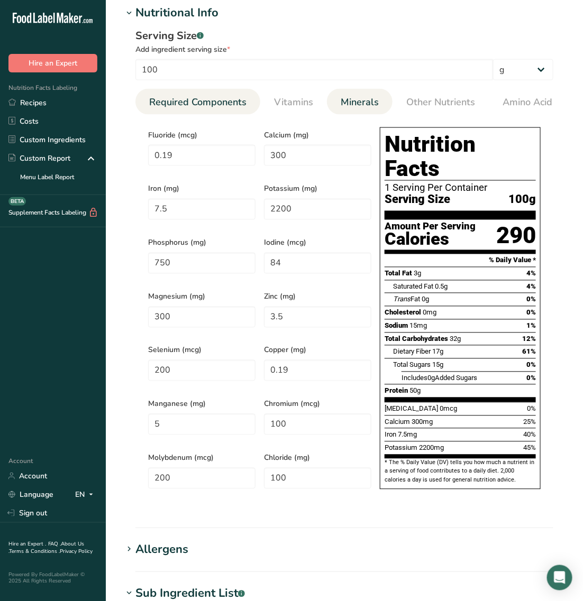
click at [189, 97] on span "Required Components" at bounding box center [197, 102] width 97 height 14
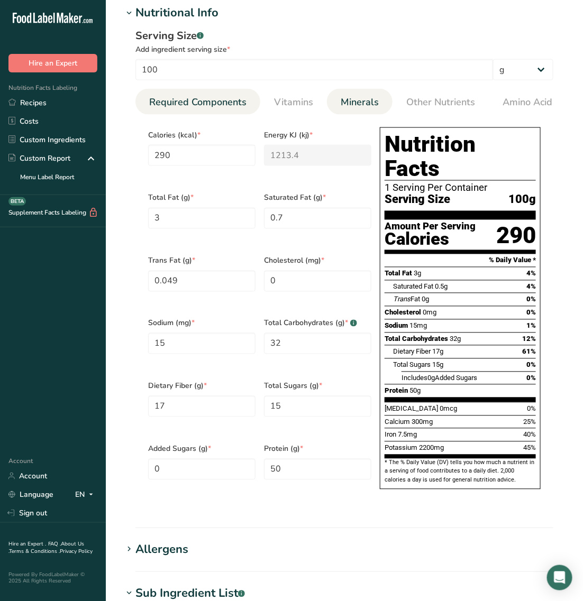
click at [353, 102] on span "Minerals" at bounding box center [360, 102] width 38 height 14
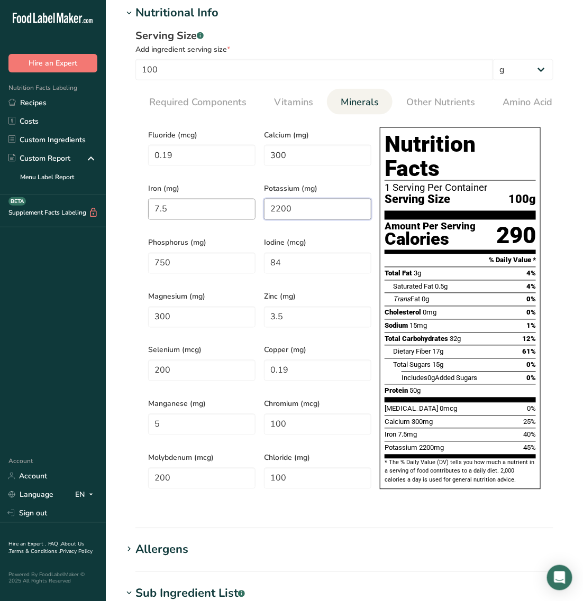
type input "0"
type input "7.522"
click at [304, 215] on input "0" at bounding box center [317, 209] width 107 height 21
click at [295, 205] on input "0" at bounding box center [317, 209] width 107 height 21
drag, startPoint x: 302, startPoint y: 208, endPoint x: 270, endPoint y: 206, distance: 31.8
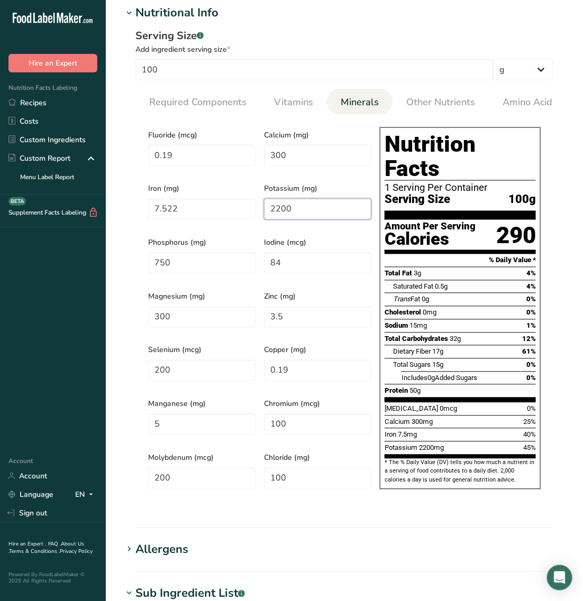
click at [270, 206] on input "2200" at bounding box center [317, 209] width 107 height 21
type input "2300"
click at [207, 212] on input "7.522" at bounding box center [201, 209] width 107 height 21
type input "7.5"
click at [213, 265] on input "750" at bounding box center [201, 263] width 107 height 21
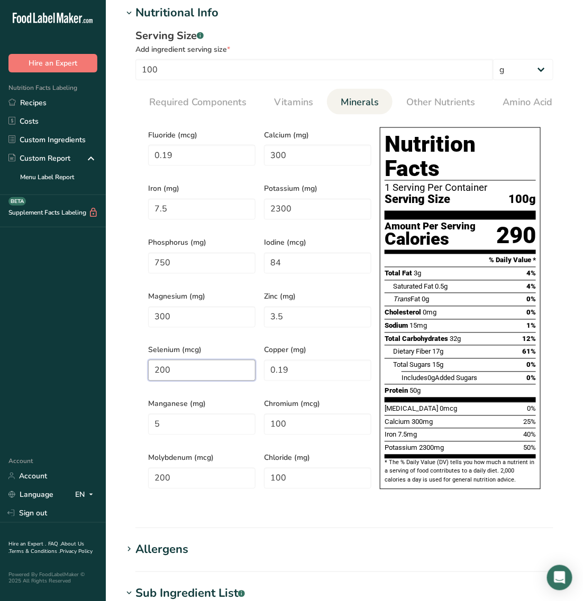
drag, startPoint x: 194, startPoint y: 358, endPoint x: 106, endPoint y: 354, distance: 87.3
click at [106, 354] on section "Edit TVP IP version Ingredient Spec Sheet .a-a{fill:#347362;}.b-a{fill:#fff;} U…" at bounding box center [344, 282] width 477 height 1359
paste input "199.99"
type input "199.99"
click at [245, 411] on div "Fluoride (mcg) 0.19 Calcium (mg) 300 Iron (mg) 7.5 Potassium (mg) 2300 Phosphor…" at bounding box center [260, 311] width 232 height 377
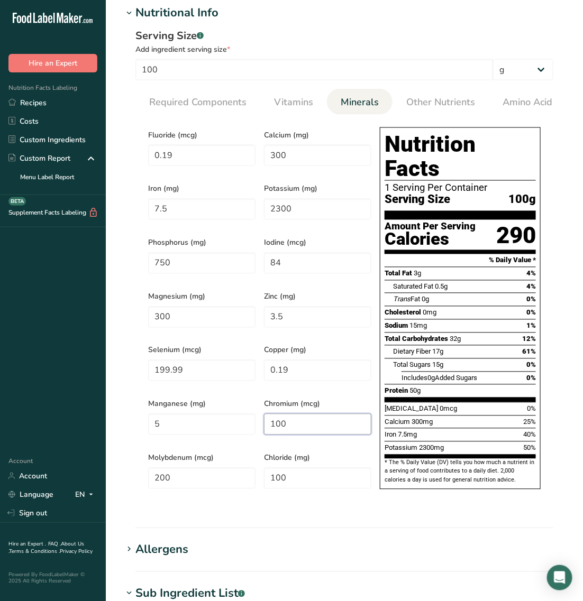
paste input "99.99"
type input "99.99"
drag, startPoint x: 209, startPoint y: 470, endPoint x: 98, endPoint y: 460, distance: 110.9
click at [98, 460] on div ".a-20{fill:#fff;} Hire an Expert Nutrition Facts Labeling Recipes Costs Custom …" at bounding box center [291, 299] width 583 height 1393
paste input "199.99"
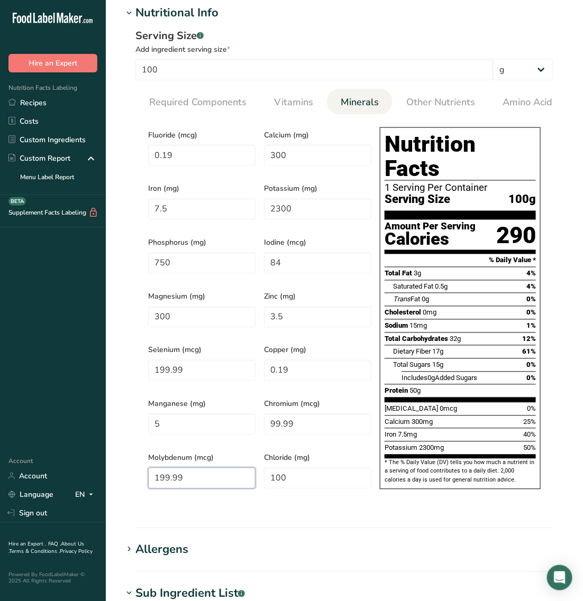
type input "199.99"
drag, startPoint x: 197, startPoint y: 158, endPoint x: 71, endPoint y: 143, distance: 126.7
click at [71, 143] on div ".a-20{fill:#fff;} Hire an Expert Nutrition Facts Labeling Recipes Costs Custom …" at bounding box center [291, 299] width 583 height 1393
type input "0"
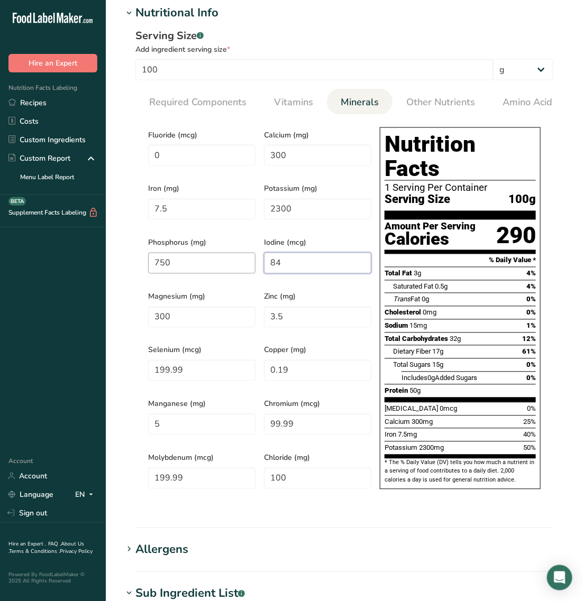
drag, startPoint x: 283, startPoint y: 255, endPoint x: 255, endPoint y: 255, distance: 28.6
click at [258, 255] on div "Fluoride (mcg) 0 Calcium (mg) 300 Iron (mg) 7.5 Potassium (mg) 2300 Phosphorus …" at bounding box center [260, 311] width 232 height 377
type input "0"
drag, startPoint x: 302, startPoint y: 356, endPoint x: 215, endPoint y: 342, distance: 88.4
click at [217, 342] on div "Fluoride (mcg) 0 Calcium (mg) 300 Iron (mg) 7.5 Potassium (mg) 2300 Phosphorus …" at bounding box center [260, 311] width 232 height 377
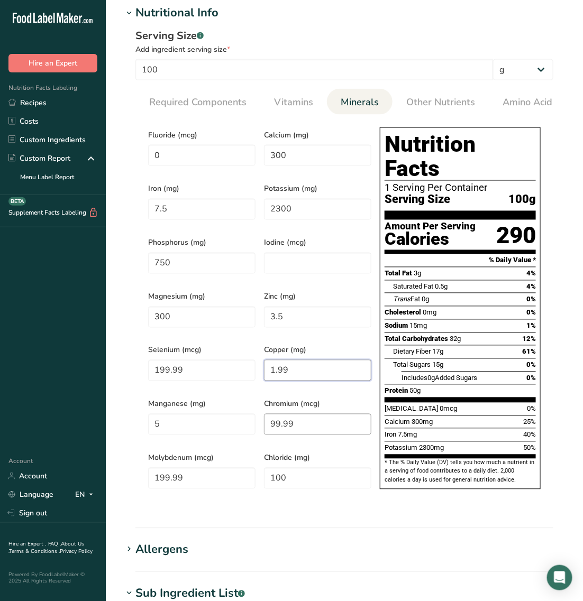
type input "1.99"
drag, startPoint x: 172, startPoint y: 409, endPoint x: 95, endPoint y: 409, distance: 77.2
click at [96, 409] on div ".a-20{fill:#fff;} Hire an Expert Nutrition Facts Labeling Recipes Costs Custom …" at bounding box center [291, 299] width 583 height 1393
type input "4.99"
drag, startPoint x: 291, startPoint y: 460, endPoint x: 243, endPoint y: 445, distance: 50.4
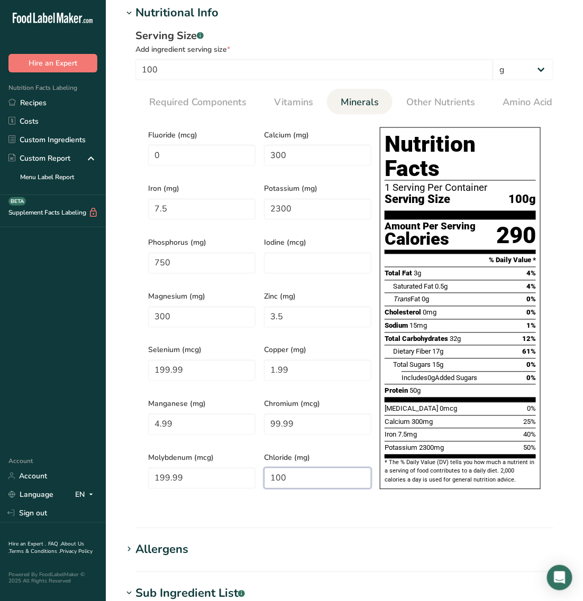
click at [246, 456] on div "Fluoride (mcg) 0 Calcium (mg) 300 Iron (mg) 7.5 Potassium (mg) 2300 Phosphorus …" at bounding box center [260, 311] width 232 height 377
type input "99.99"
click at [463, 94] on link "Other Nutrients" at bounding box center [440, 102] width 77 height 27
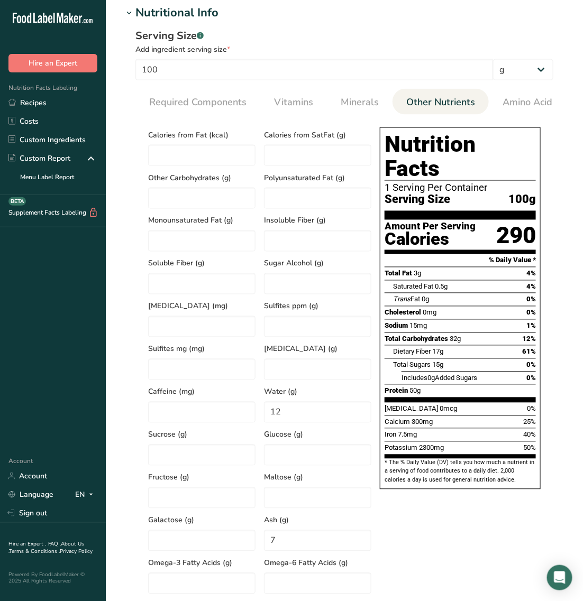
click at [414, 108] on span "Other Nutrients" at bounding box center [440, 102] width 69 height 14
click at [239, 411] on div "Calories from Fat (kcal) Calories from SatFat (g) Other Carbohydrates (g) Polyu…" at bounding box center [260, 358] width 232 height 471
type input "0"
click at [442, 490] on div "Nutrition Facts 1 Serving Per Container Serving Size 100g Amount Per Serving Ca…" at bounding box center [460, 355] width 169 height 465
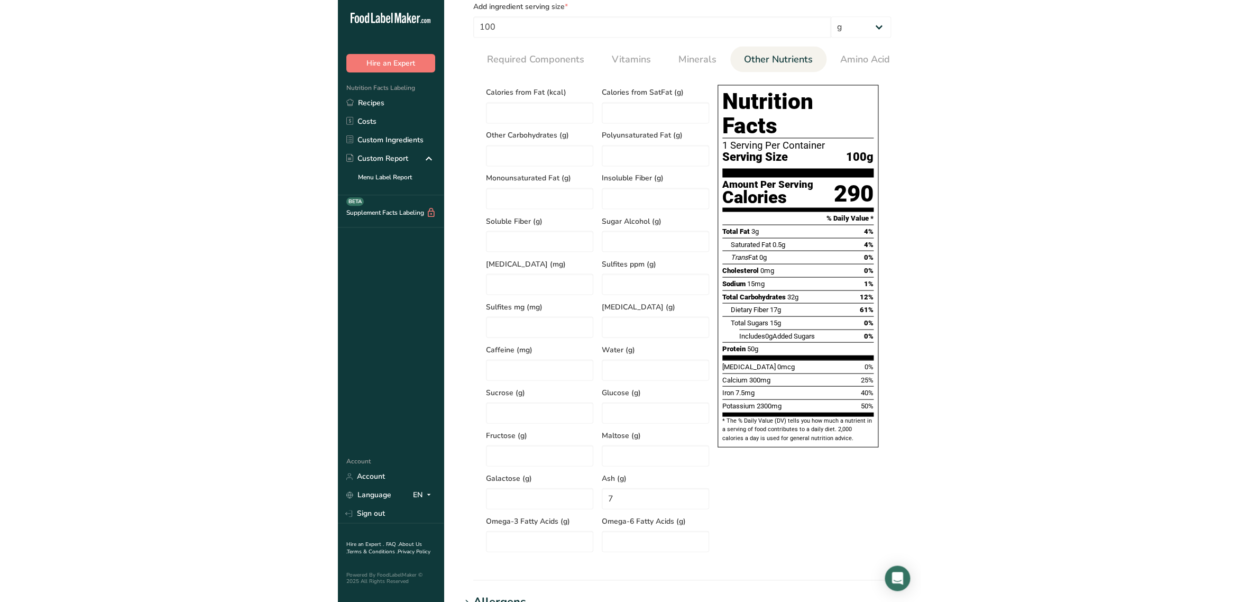
scroll to position [463, 0]
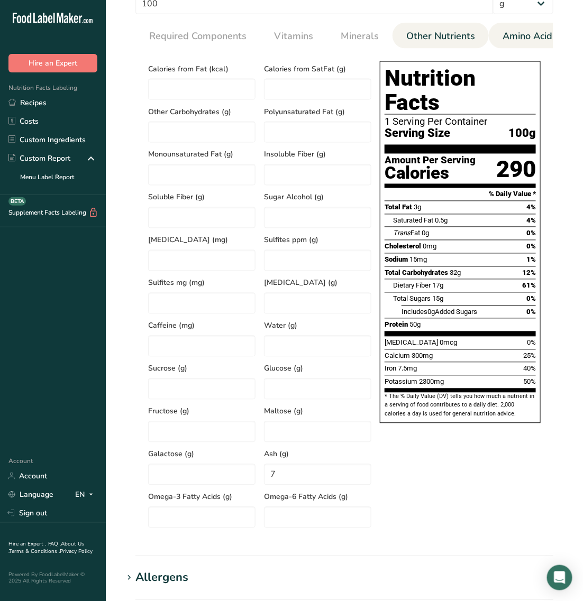
click at [517, 33] on span "Amino Acid Profile" at bounding box center [542, 36] width 81 height 14
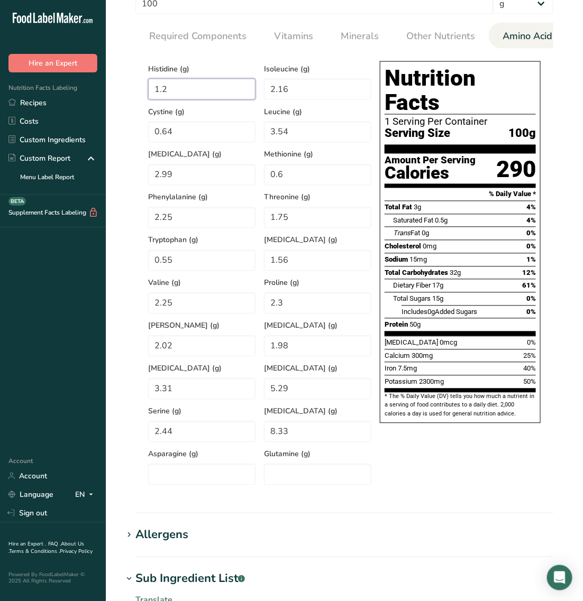
drag, startPoint x: 191, startPoint y: 86, endPoint x: 129, endPoint y: 86, distance: 62.4
click at [129, 86] on div "Serving Size .a-a{fill:#347362;}.b-a{fill:#fff;} Add ingredient serving size * …" at bounding box center [344, 228] width 443 height 545
type input "2.5"
type input "4.5"
type input "1.4"
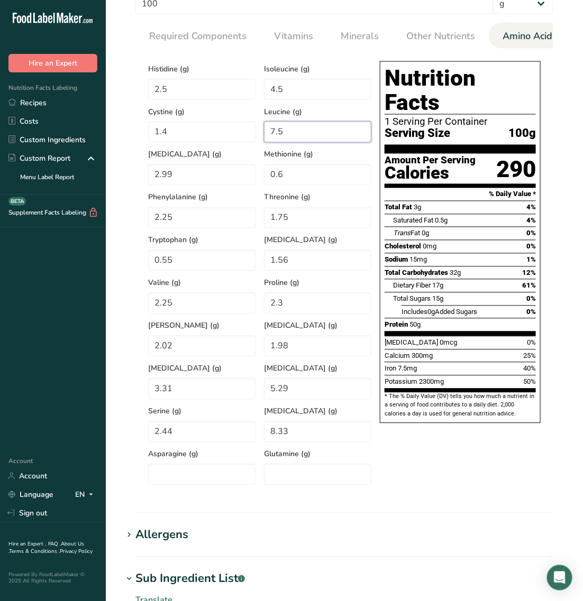
type input "7.5"
type input "6.2"
type input "1.3"
type input "5"
type input "4"
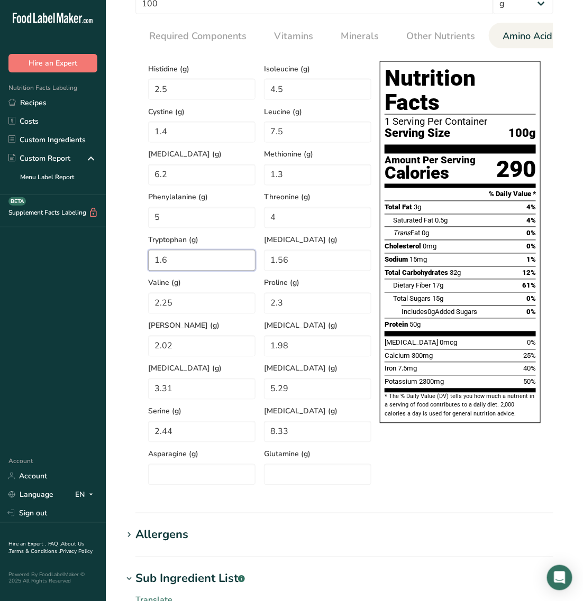
type input "1.6"
type input "3.6"
type input "4.9"
type input "5"
type input "0"
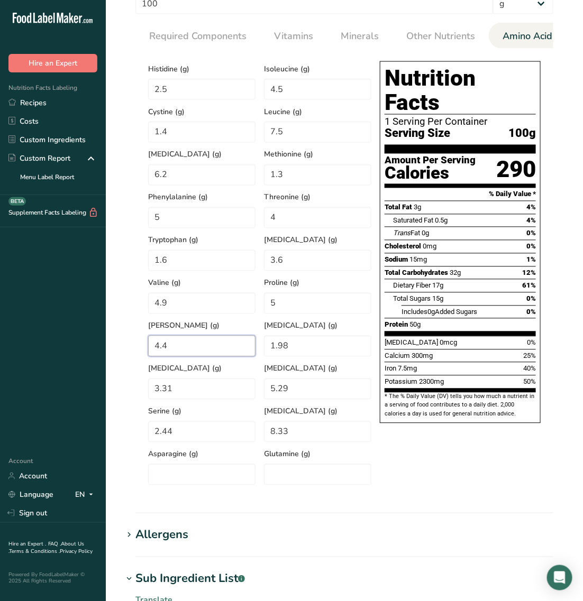
type input "4.4"
type input "4.2"
type input "7.2"
type Acid "11.5"
type input "5"
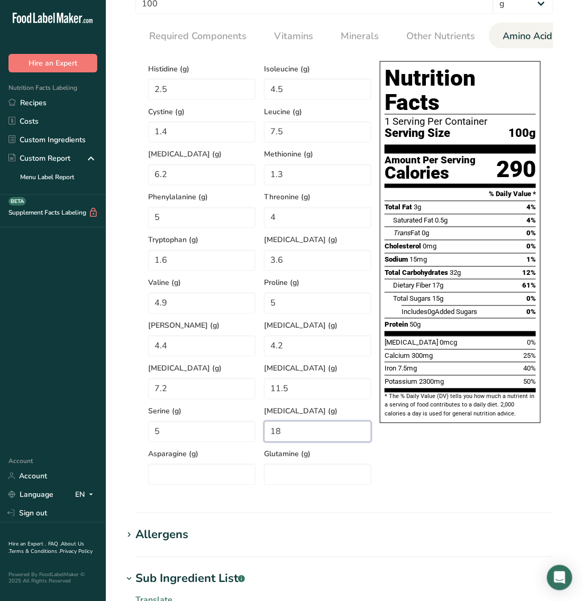
type Acid "18"
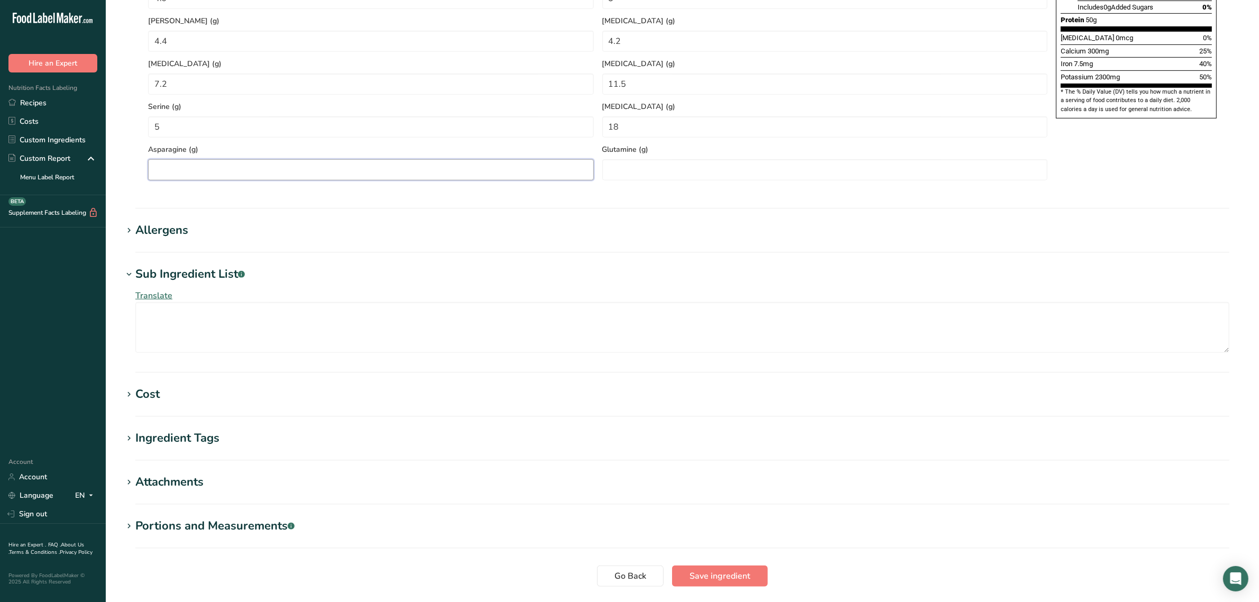
scroll to position [829, 0]
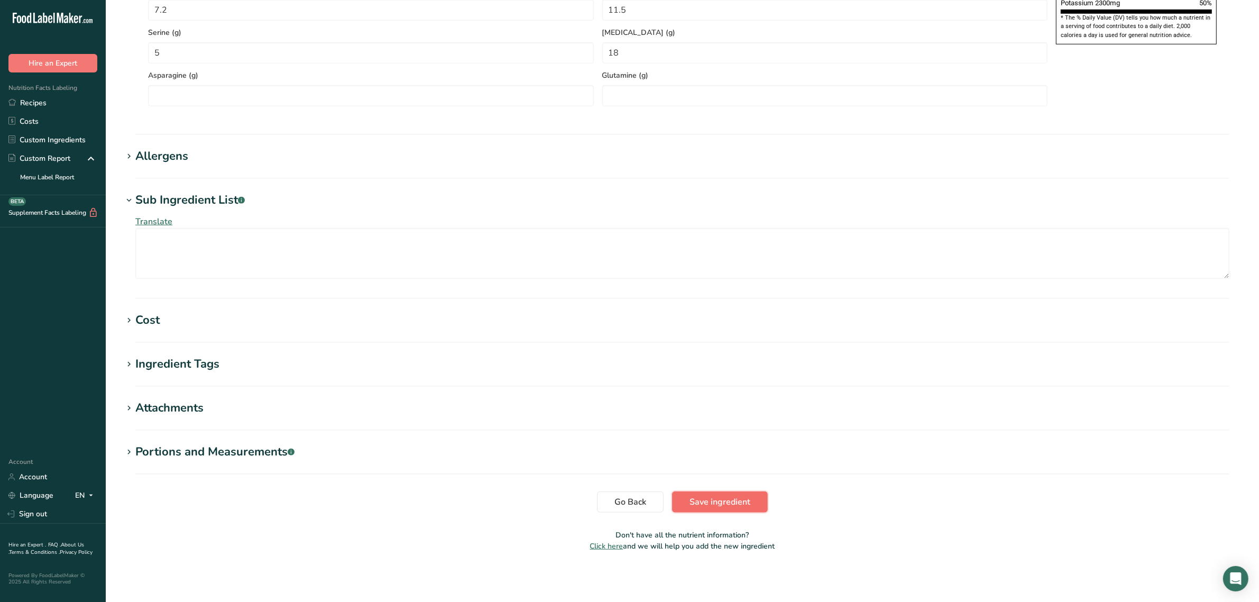
click at [710, 493] on button "Save ingredient" at bounding box center [720, 501] width 96 height 21
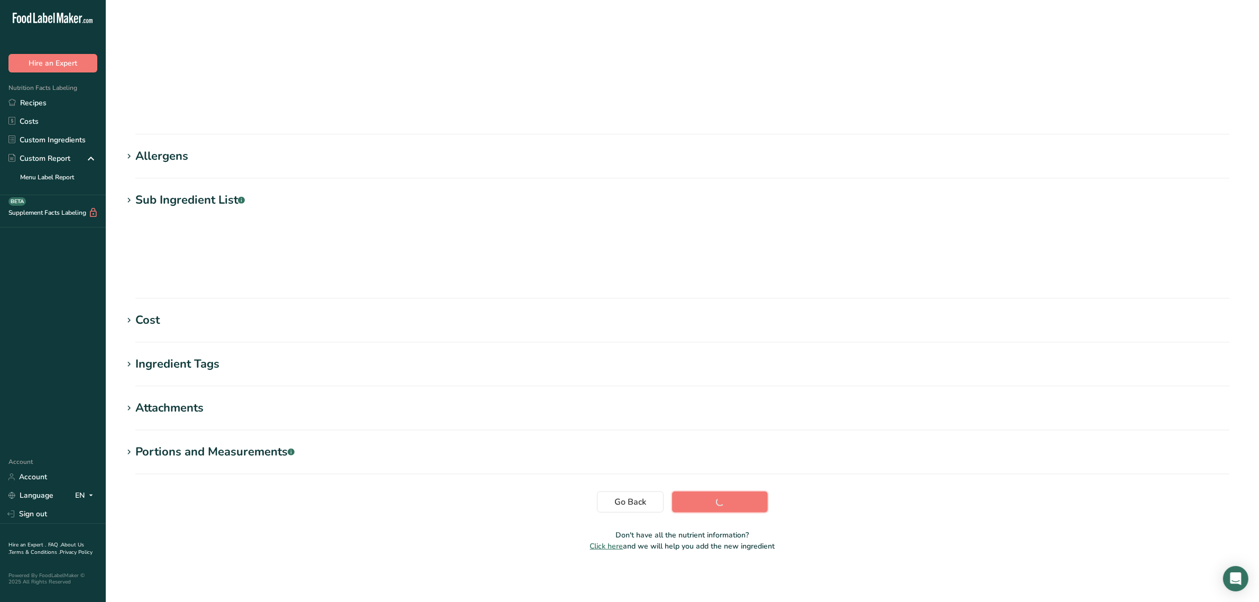
scroll to position [0, 0]
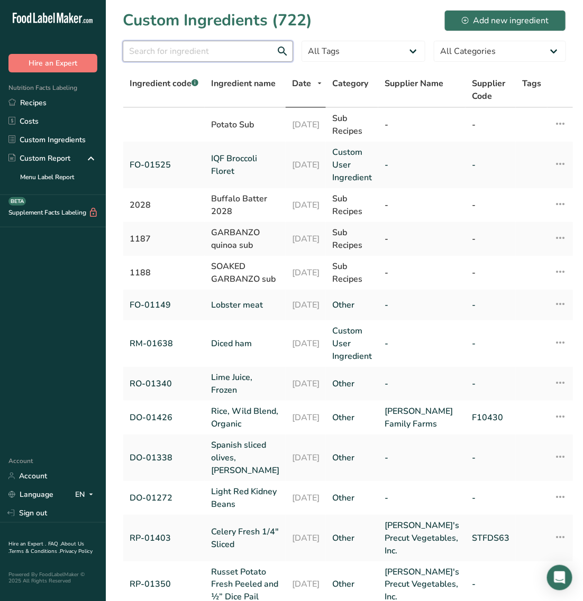
click at [194, 50] on input "text" at bounding box center [208, 51] width 170 height 21
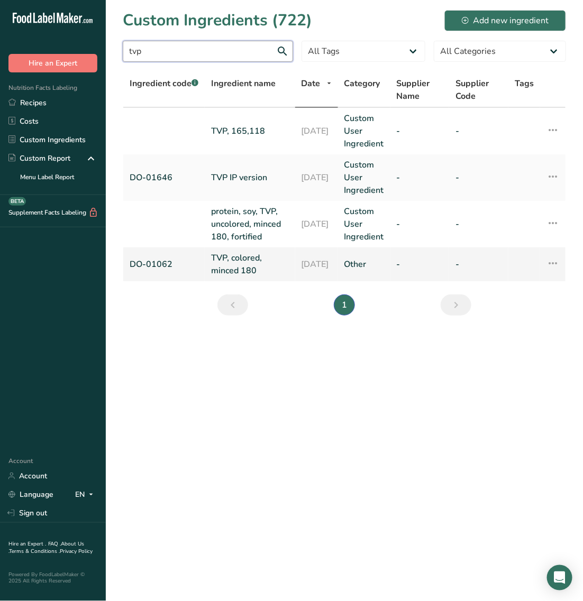
type input "tvp"
click at [157, 271] on link "DO-01062" at bounding box center [164, 264] width 69 height 13
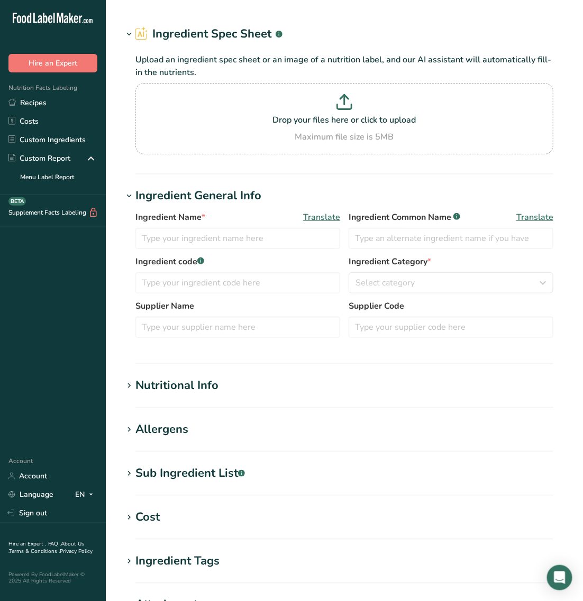
type input "TVP, colored, minced 180"
type input "textured soy flour"
type input "DO-01062"
type input "100"
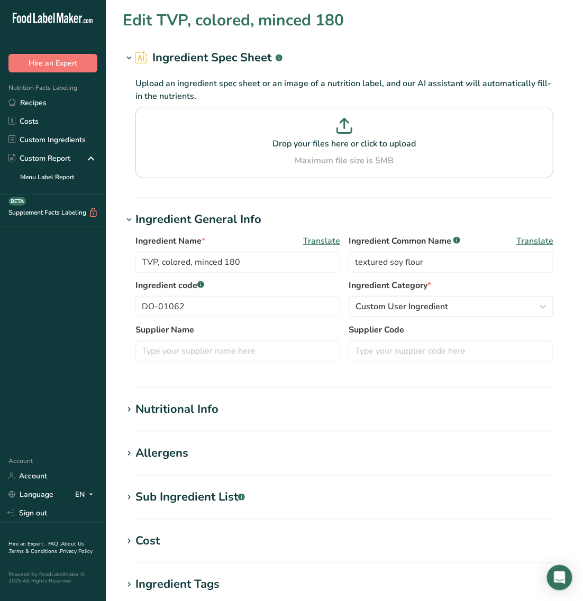
click at [182, 416] on div "Nutritional Info" at bounding box center [176, 409] width 83 height 17
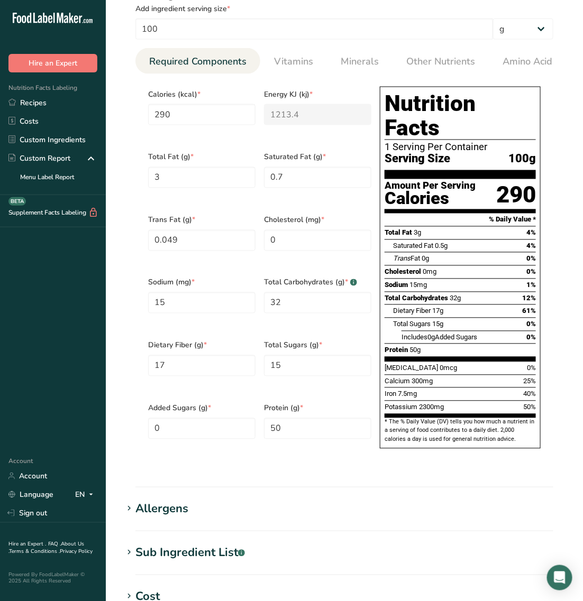
scroll to position [463, 0]
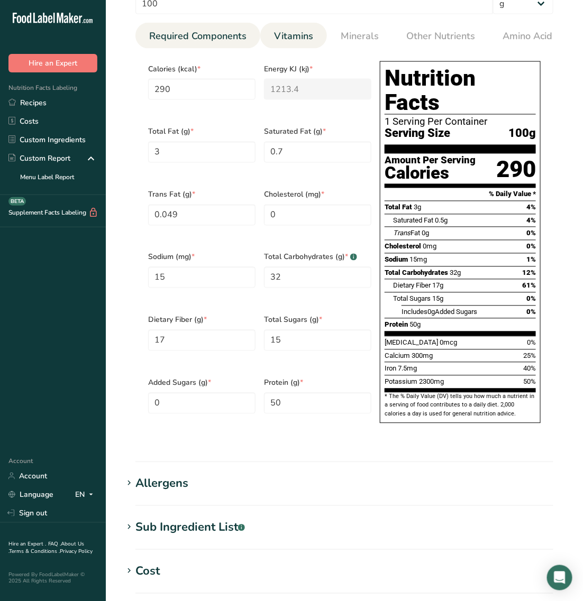
click at [270, 29] on link "Vitamins" at bounding box center [294, 36] width 48 height 27
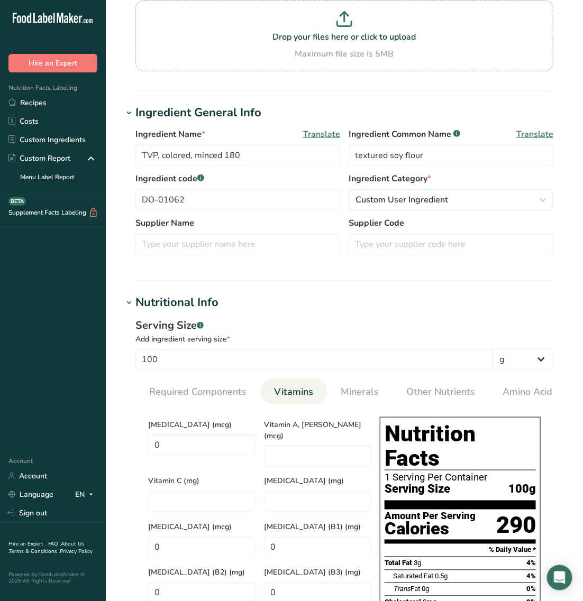
scroll to position [198, 0]
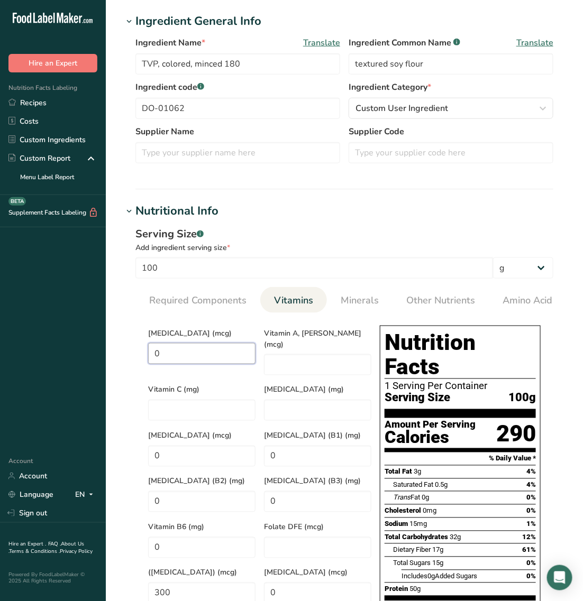
click at [184, 352] on D "0" at bounding box center [201, 353] width 107 height 21
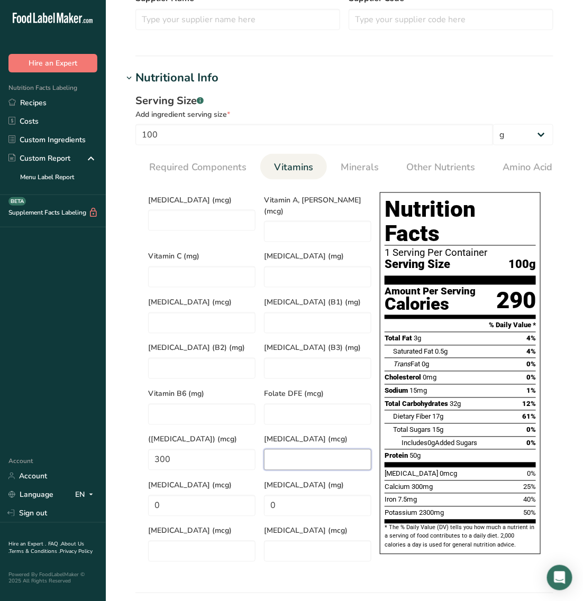
scroll to position [397, 0]
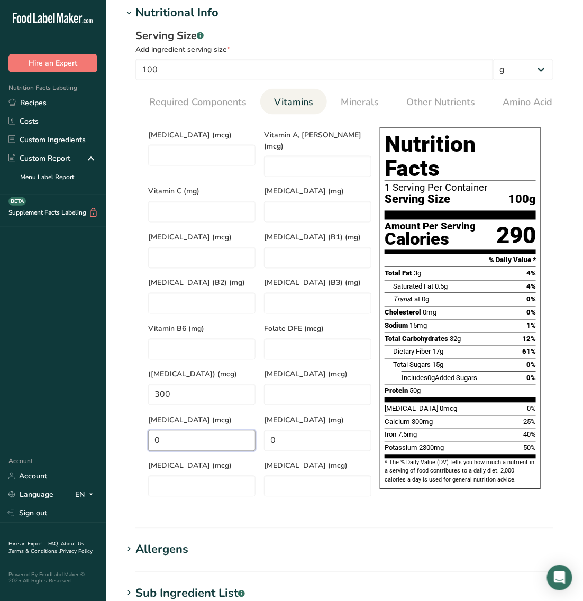
click at [222, 431] on input "0" at bounding box center [201, 441] width 107 height 21
click at [353, 98] on span "Minerals" at bounding box center [360, 102] width 38 height 14
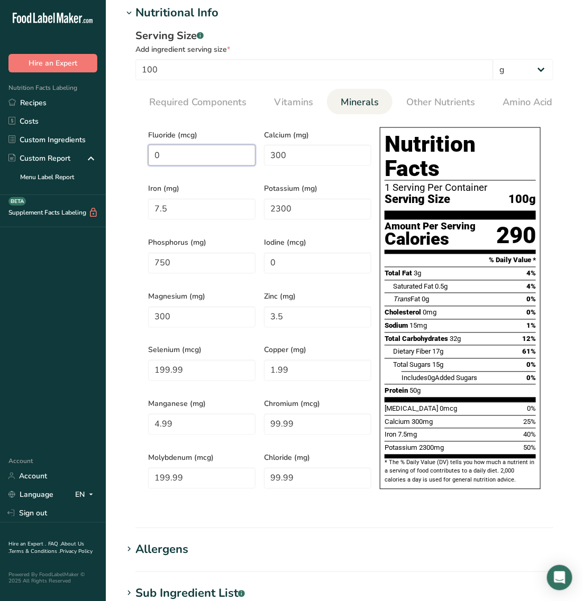
click at [199, 155] on input "0" at bounding box center [201, 155] width 107 height 21
click at [306, 263] on input "0" at bounding box center [317, 263] width 107 height 21
click at [424, 106] on span "Other Nutrients" at bounding box center [440, 102] width 69 height 14
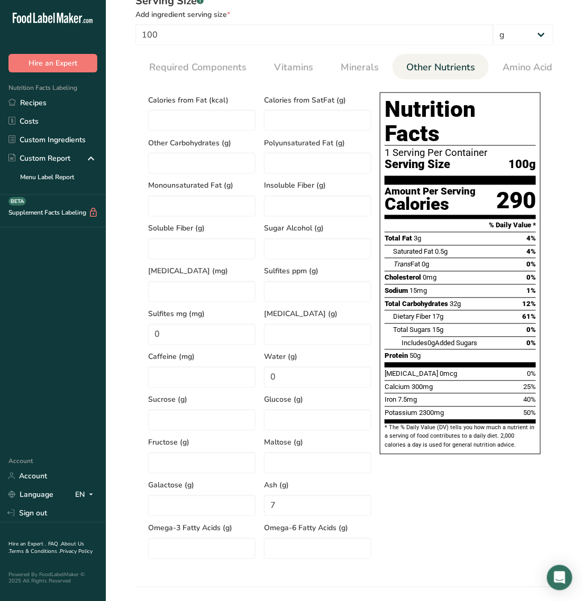
scroll to position [463, 0]
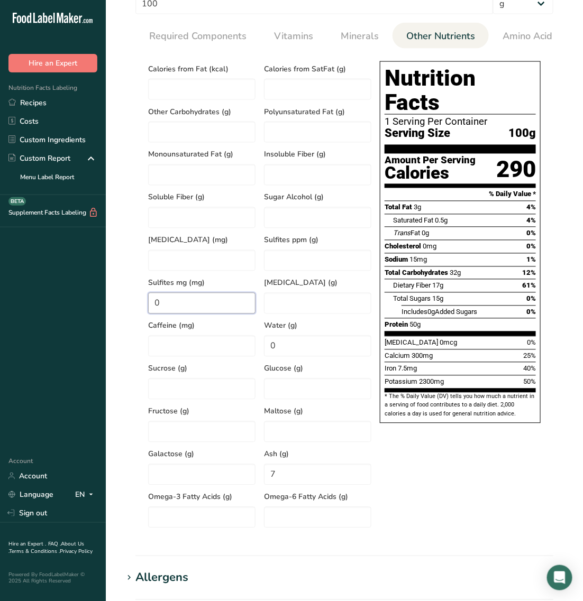
click at [206, 301] on mg "0" at bounding box center [201, 303] width 107 height 21
click at [341, 38] on span "Minerals" at bounding box center [360, 36] width 38 height 14
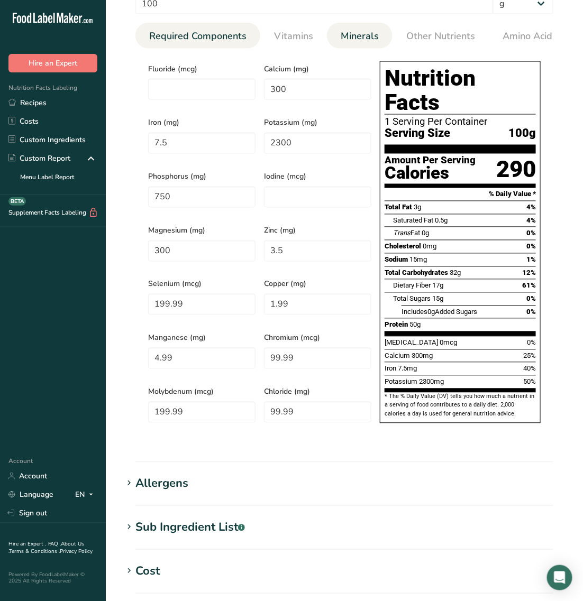
click at [217, 35] on span "Required Components" at bounding box center [197, 36] width 97 height 14
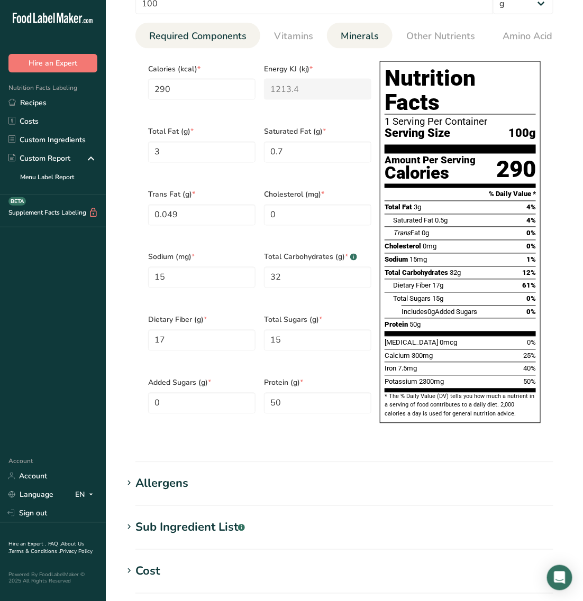
click at [357, 32] on span "Minerals" at bounding box center [360, 36] width 38 height 14
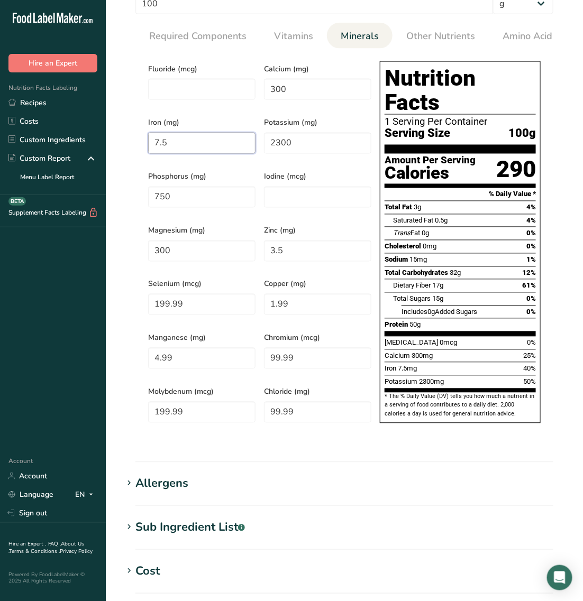
click at [220, 145] on input "7.5" at bounding box center [201, 143] width 107 height 21
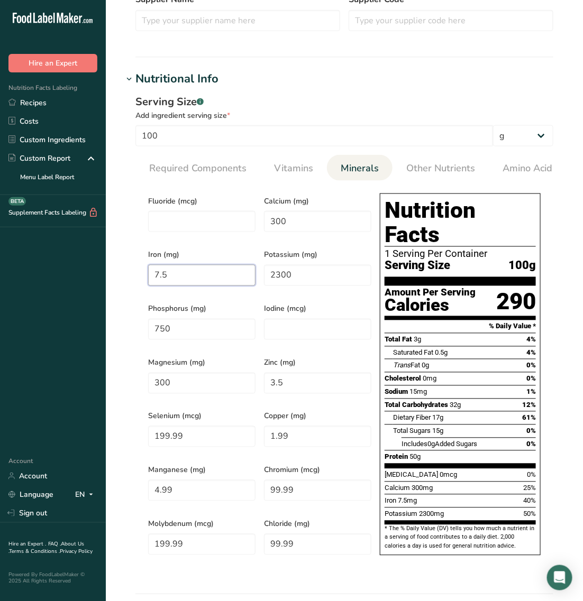
scroll to position [397, 0]
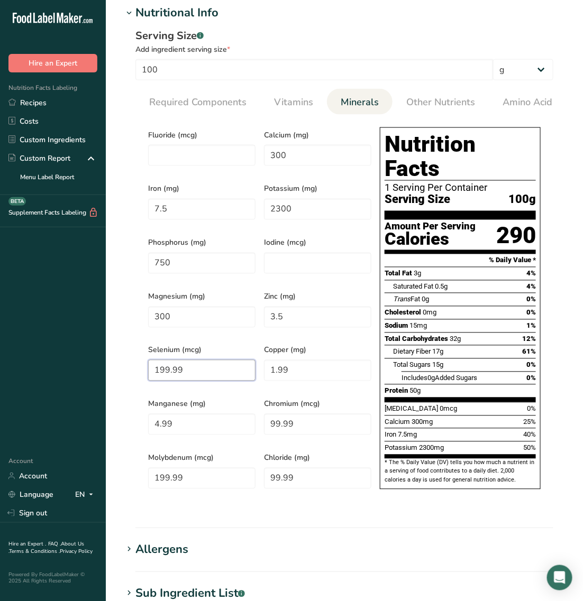
drag, startPoint x: 213, startPoint y: 358, endPoint x: 88, endPoint y: 348, distance: 124.7
click at [88, 348] on div ".a-20{fill:#fff;} Hire an Expert Nutrition Facts Labeling Recipes Costs Custom …" at bounding box center [291, 261] width 583 height 1317
drag, startPoint x: 315, startPoint y: 420, endPoint x: 263, endPoint y: 408, distance: 53.2
click at [264, 414] on input "99.99" at bounding box center [317, 424] width 107 height 21
drag, startPoint x: 219, startPoint y: 463, endPoint x: 129, endPoint y: 451, distance: 91.8
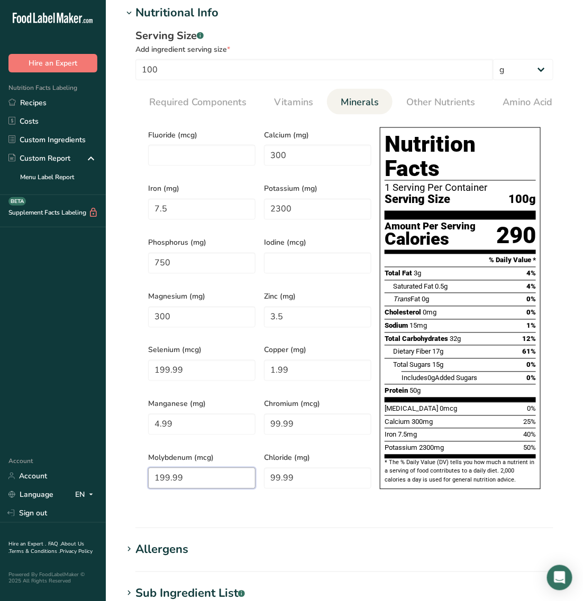
click at [129, 451] on div "Serving Size .a-a{fill:#347362;}.b-a{fill:#fff;} Add ingredient serving size * …" at bounding box center [344, 268] width 443 height 493
click at [156, 542] on div "Allergens" at bounding box center [161, 550] width 53 height 17
click at [180, 542] on div "Allergens" at bounding box center [161, 550] width 53 height 17
click at [303, 107] on span "Vitamins" at bounding box center [293, 102] width 39 height 14
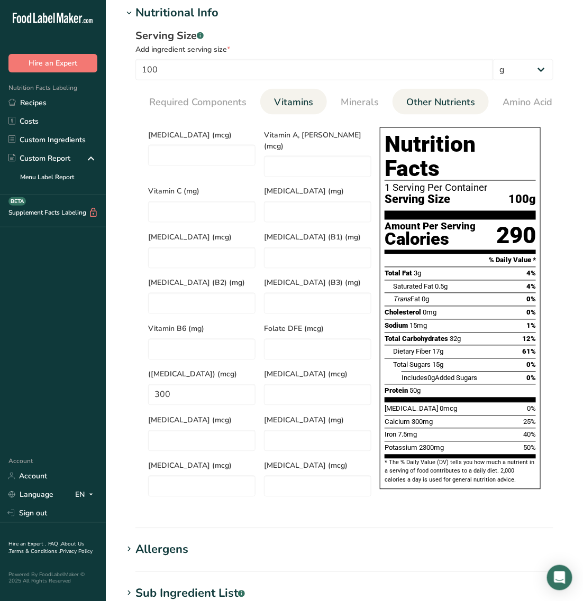
click at [408, 98] on span "Other Nutrients" at bounding box center [440, 102] width 69 height 14
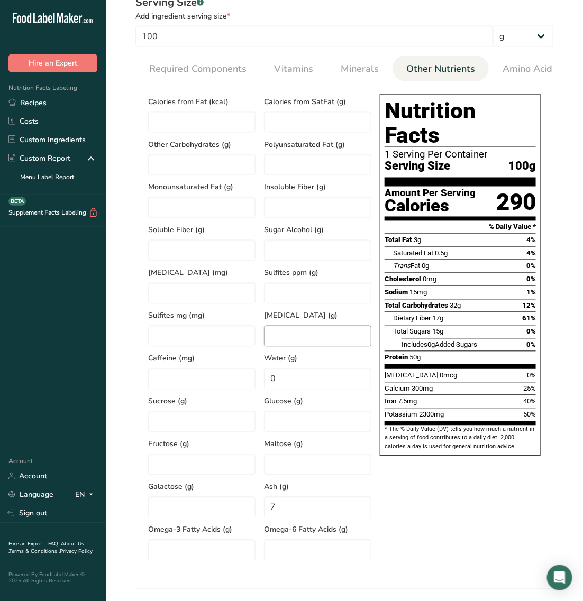
scroll to position [463, 0]
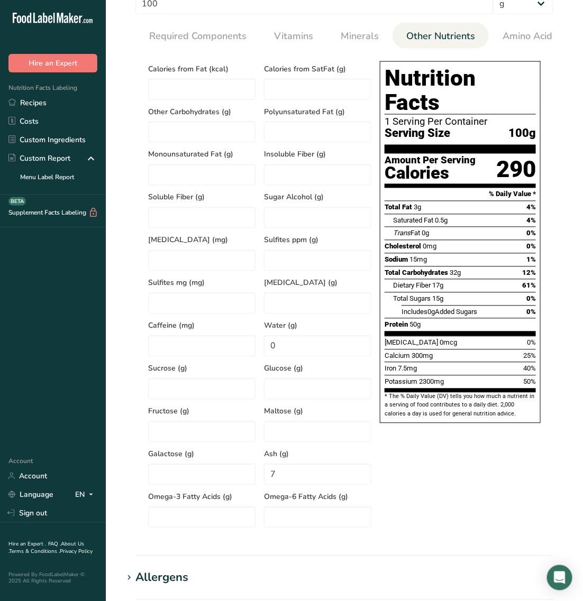
click at [303, 363] on div "Glucose (g)" at bounding box center [318, 378] width 116 height 43
click at [298, 357] on input "0" at bounding box center [317, 346] width 107 height 21
click at [409, 464] on div "Nutrition Facts 1 Serving Per Container Serving Size 100g Amount Per Serving Ca…" at bounding box center [460, 289] width 169 height 465
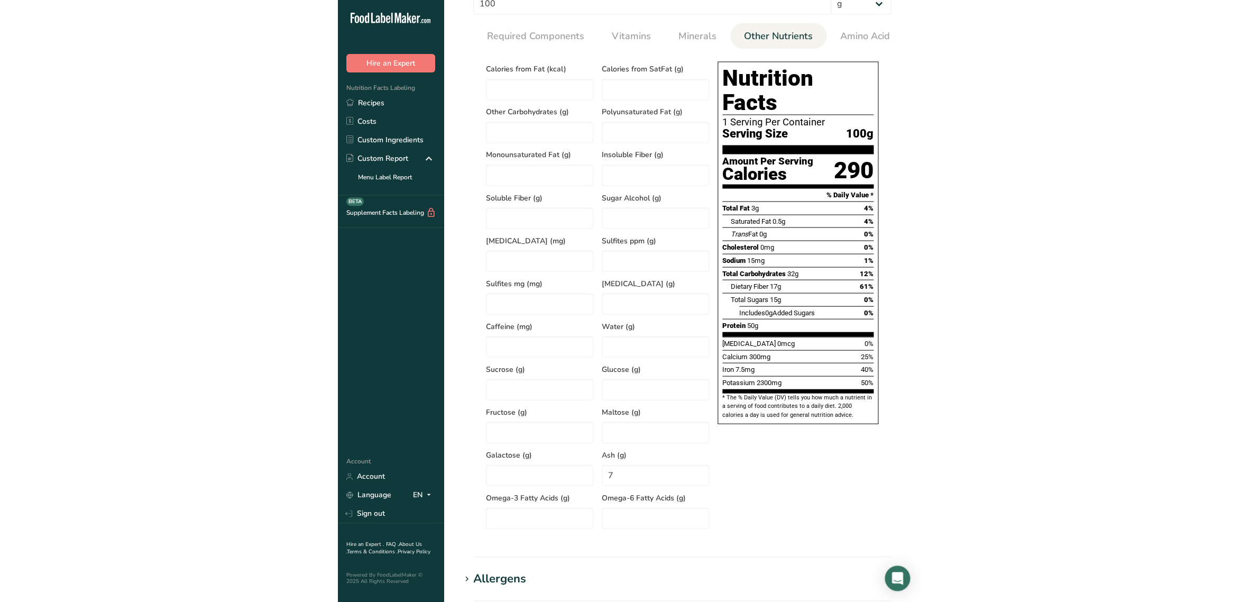
scroll to position [0, 1]
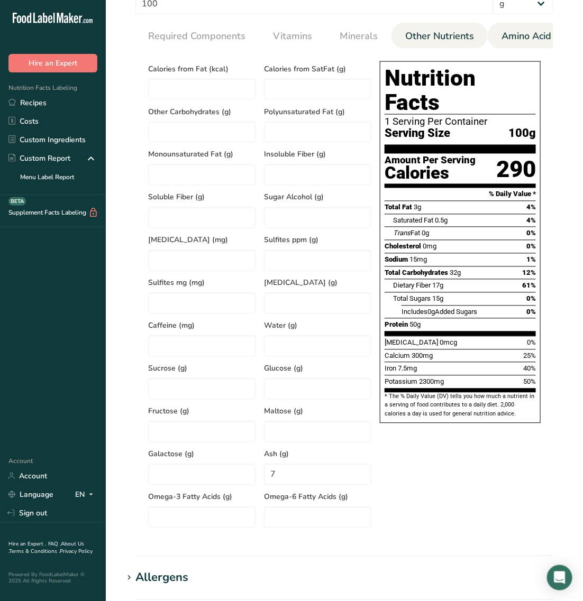
click at [503, 48] on link "Amino Acid Profile" at bounding box center [542, 36] width 90 height 27
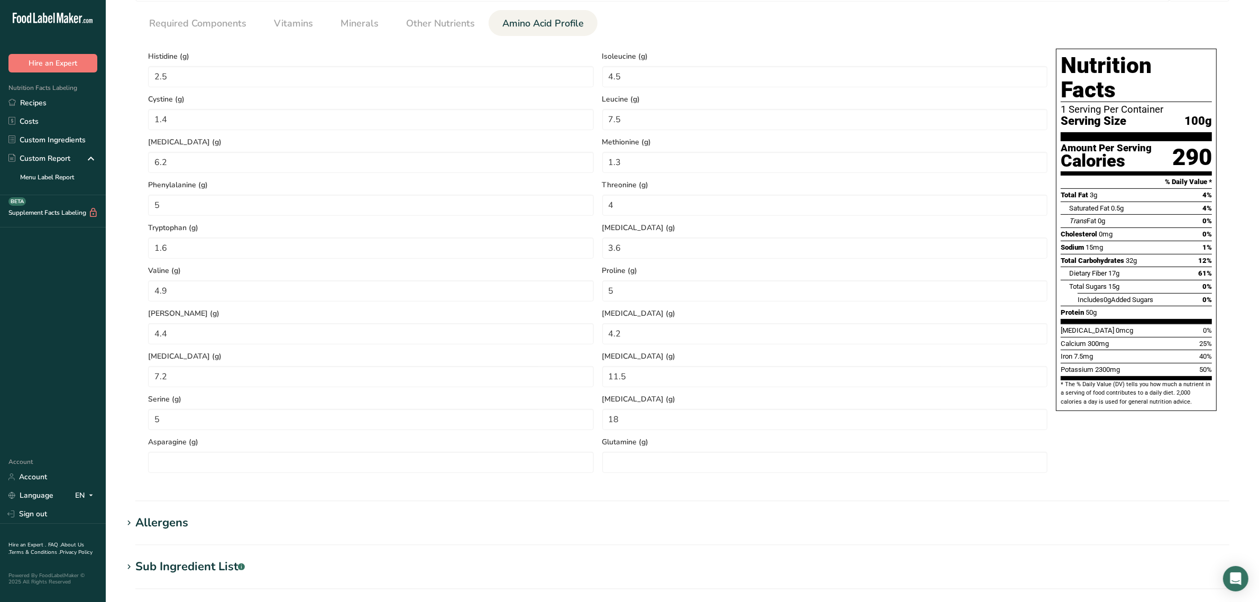
scroll to position [0, 0]
click at [450, 22] on span "Other Nutrients" at bounding box center [440, 23] width 69 height 14
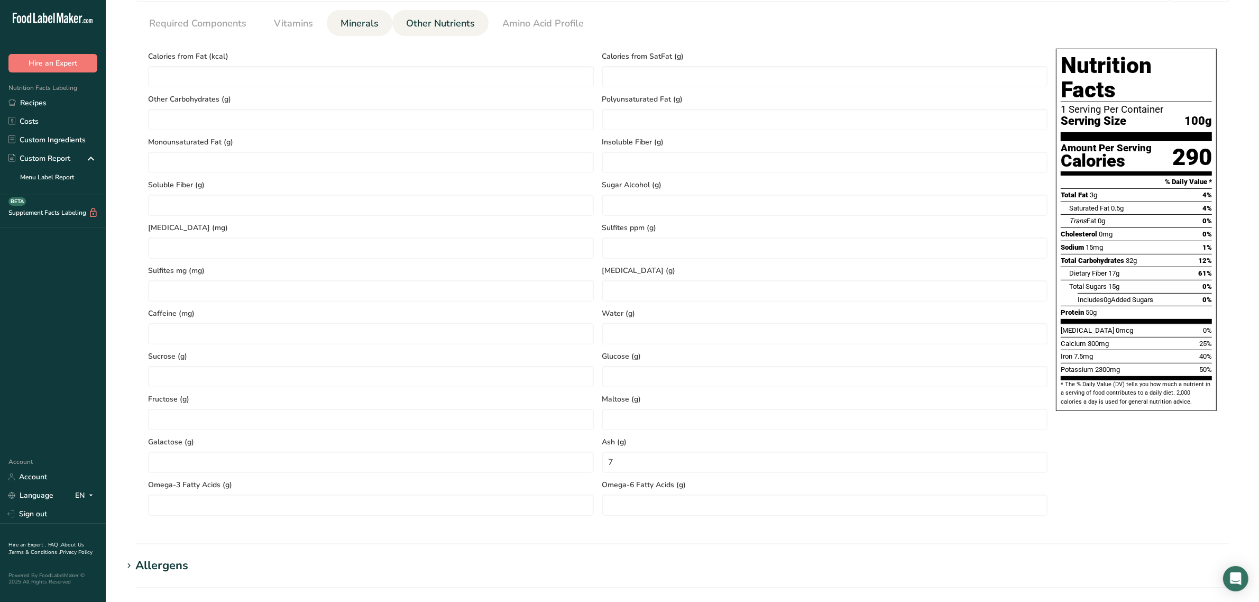
click at [369, 25] on span "Minerals" at bounding box center [360, 23] width 38 height 14
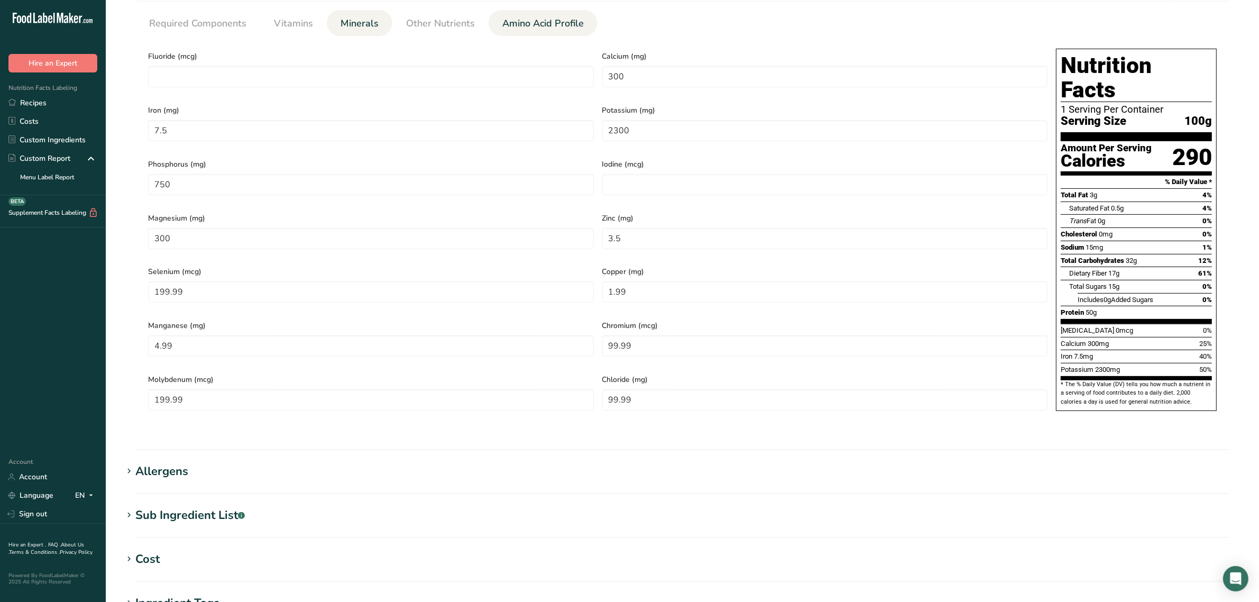
click at [512, 21] on span "Amino Acid Profile" at bounding box center [542, 23] width 81 height 14
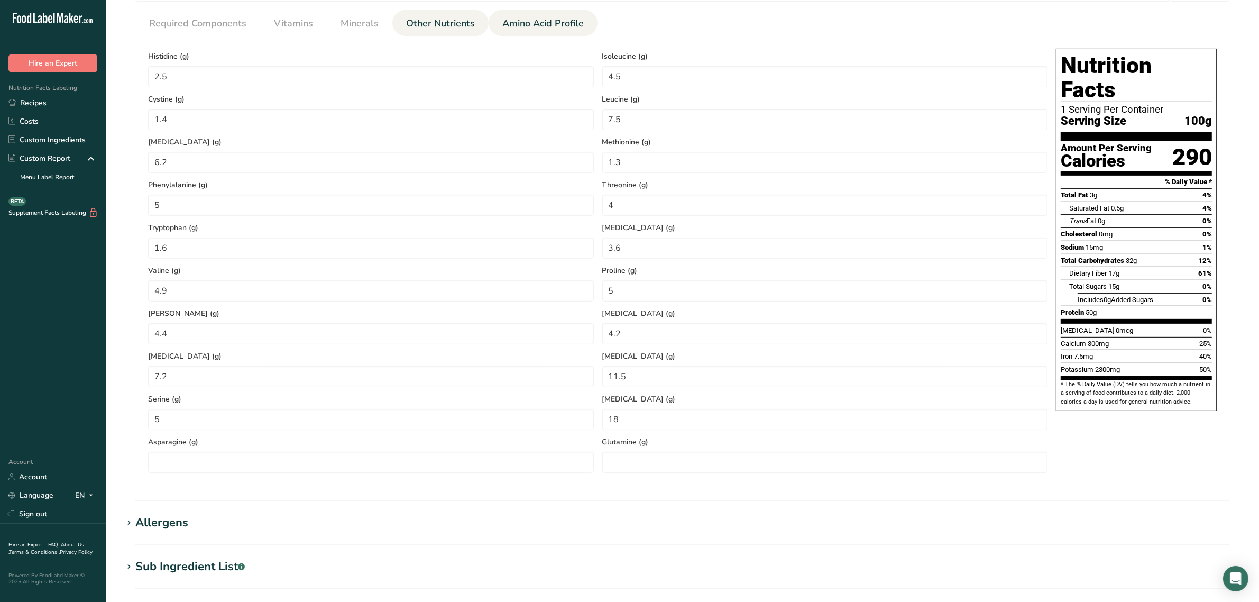
click at [451, 24] on span "Other Nutrients" at bounding box center [440, 23] width 69 height 14
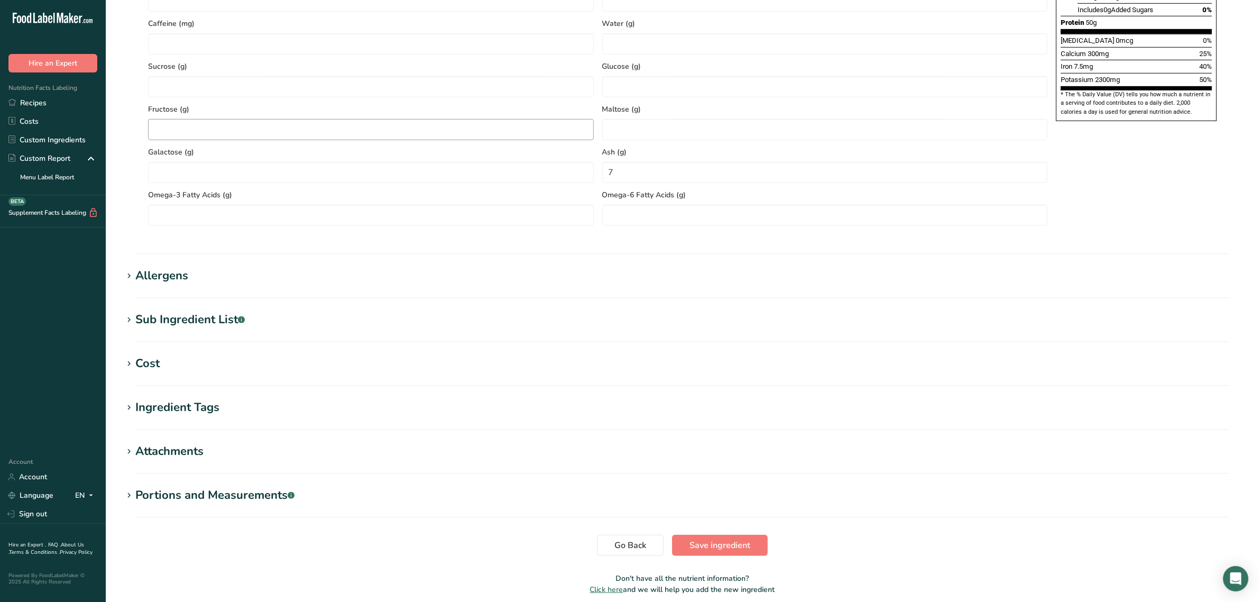
scroll to position [796, 0]
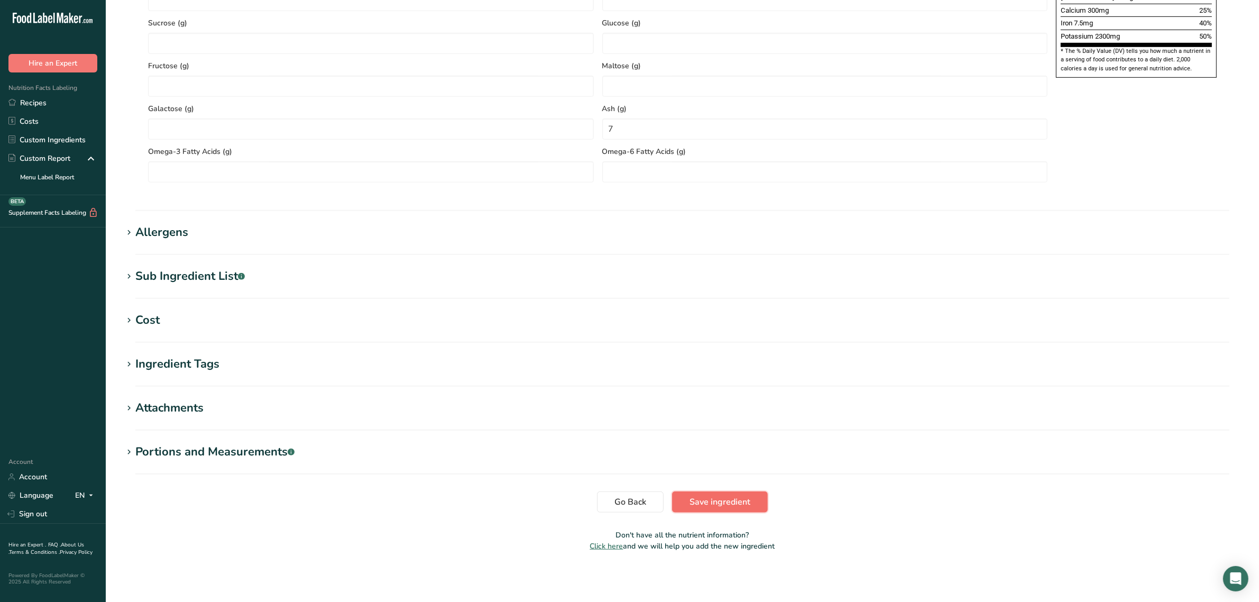
click at [582, 509] on button "Save ingredient" at bounding box center [720, 501] width 96 height 21
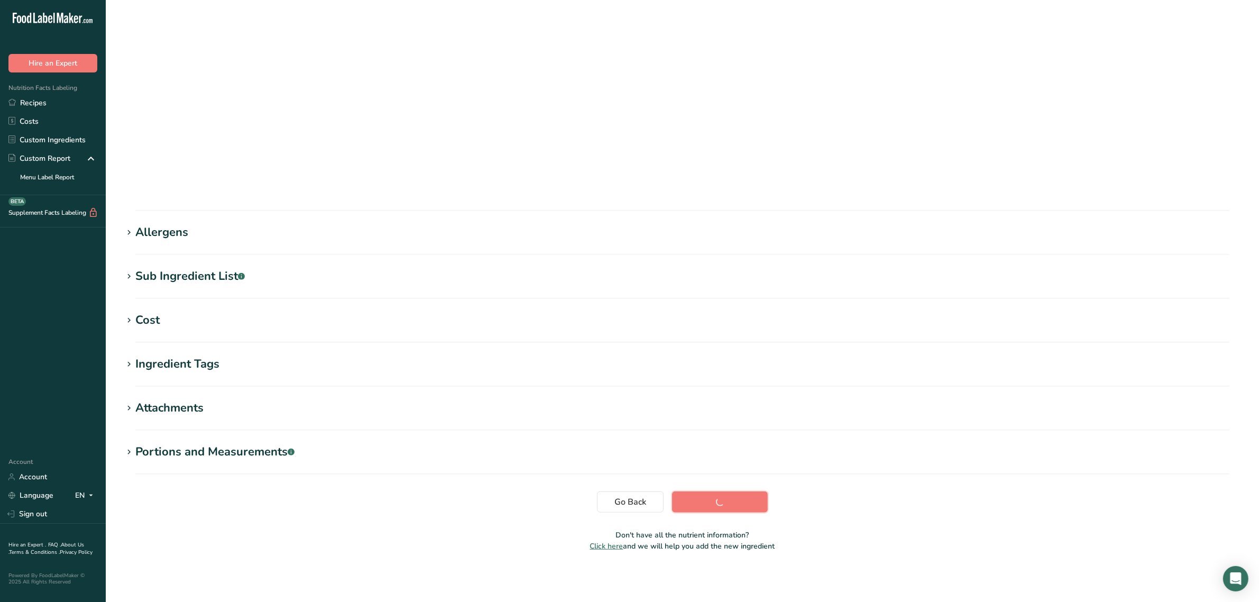
scroll to position [0, 0]
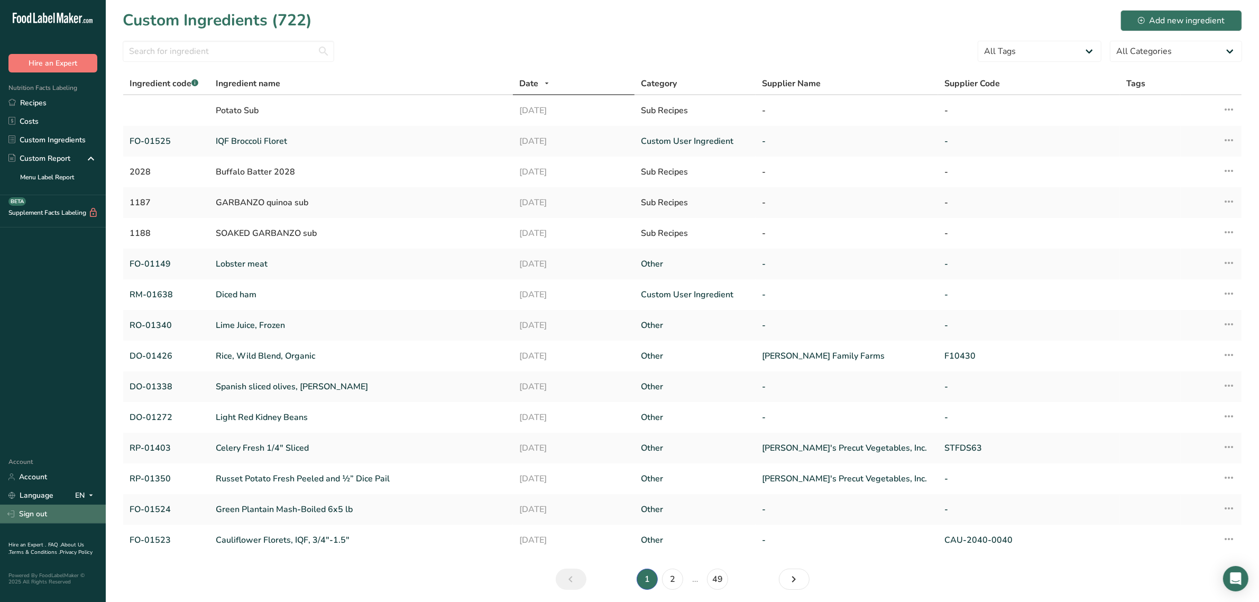
drag, startPoint x: 41, startPoint y: 521, endPoint x: 51, endPoint y: 516, distance: 11.6
click at [41, 521] on link "Sign out" at bounding box center [53, 514] width 106 height 19
